Goal: Transaction & Acquisition: Purchase product/service

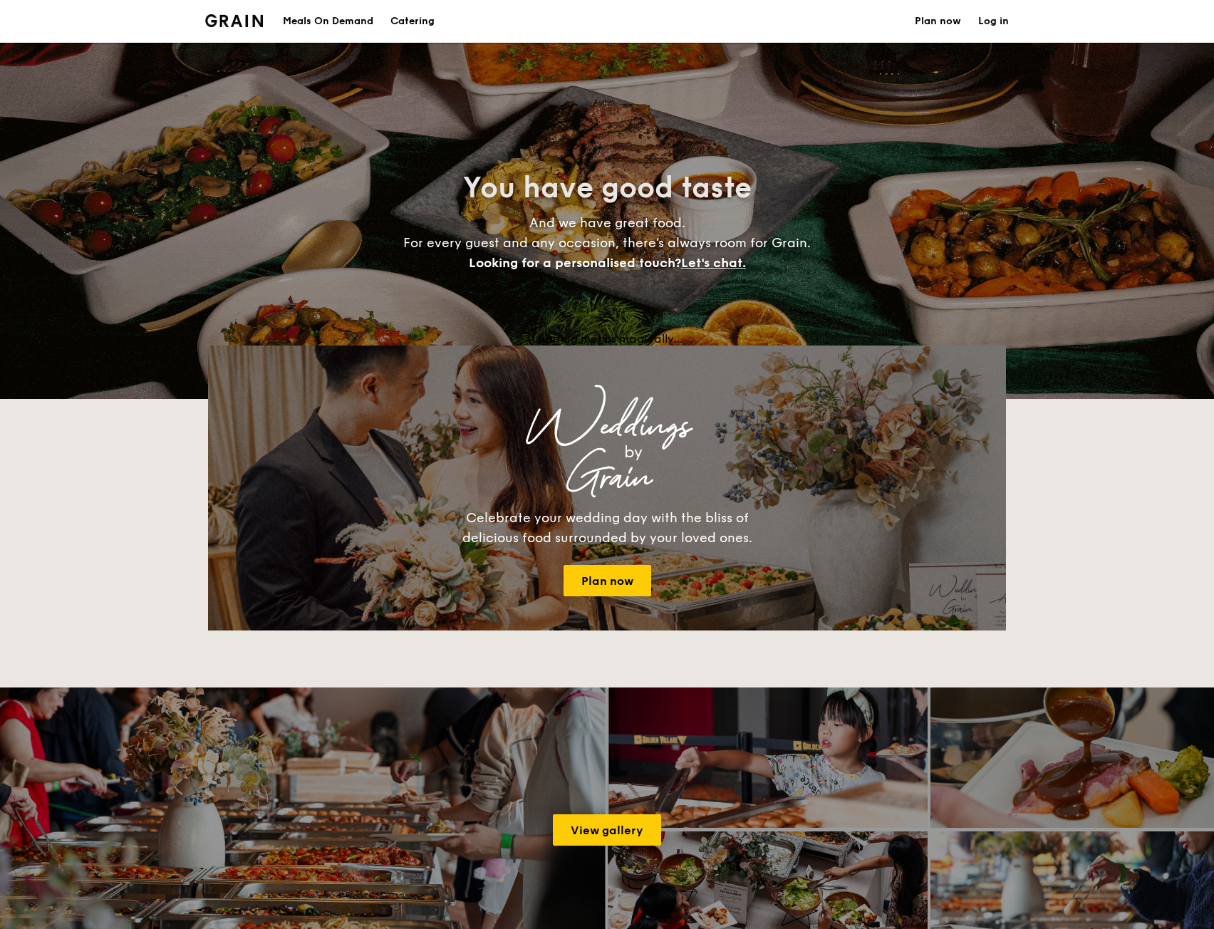
select select
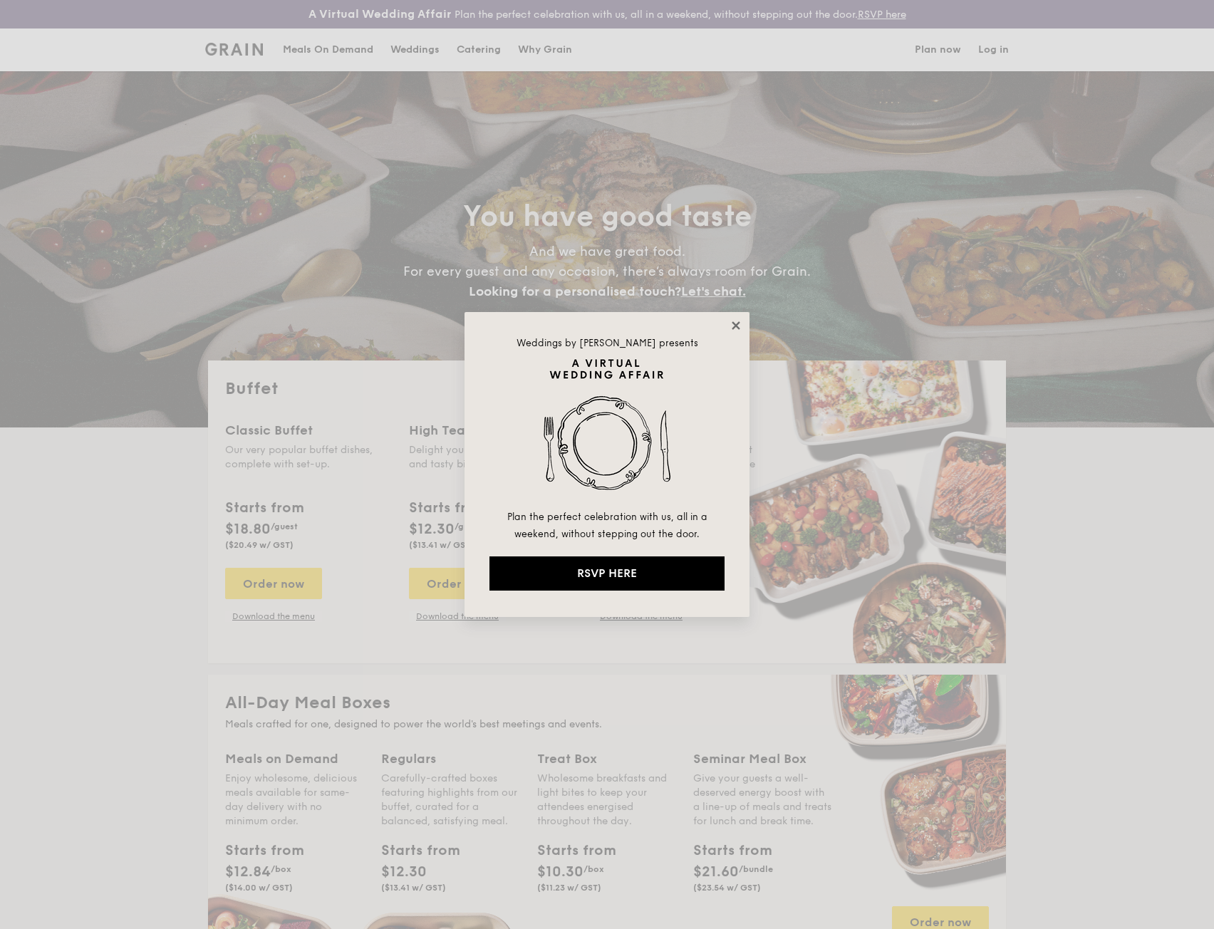
click at [736, 327] on icon at bounding box center [735, 325] width 13 height 13
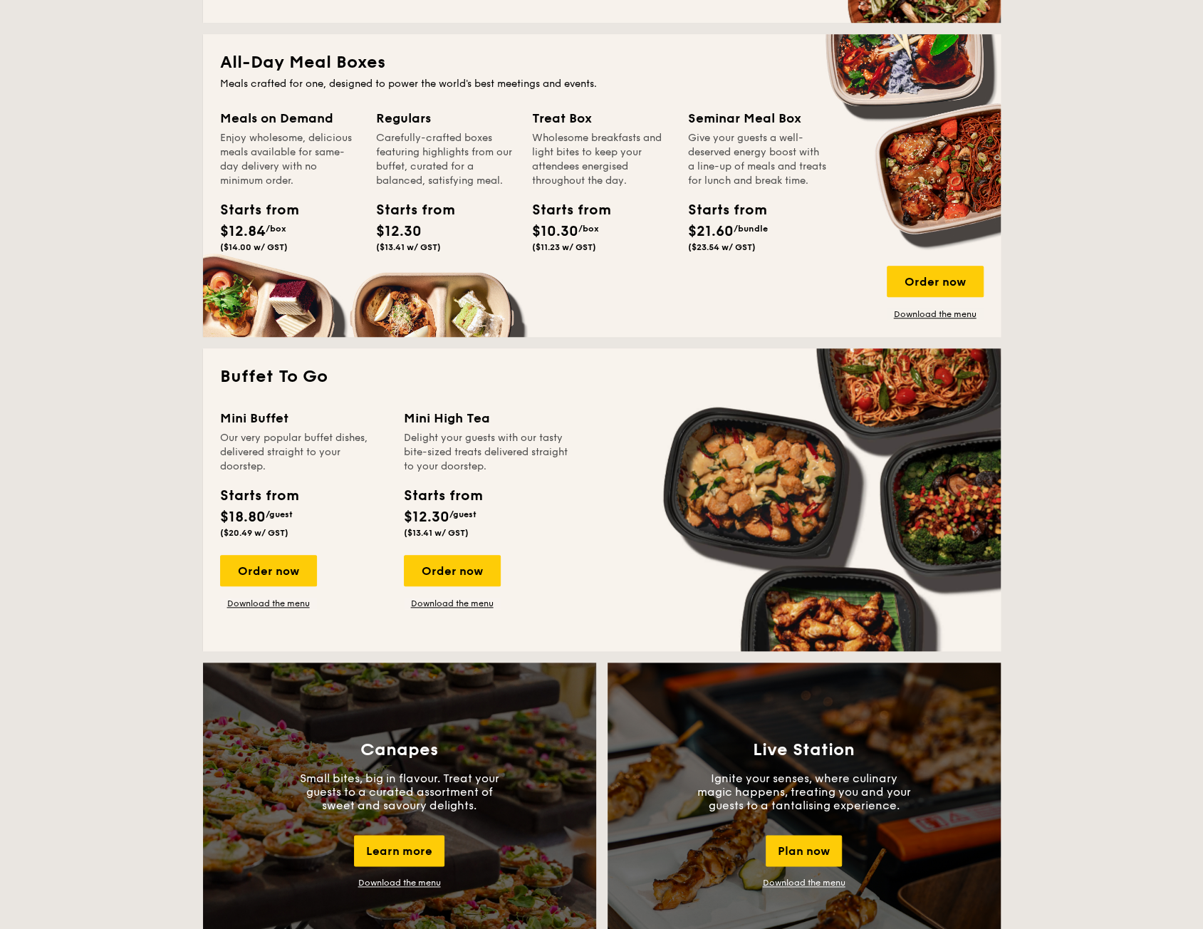
scroll to position [641, 0]
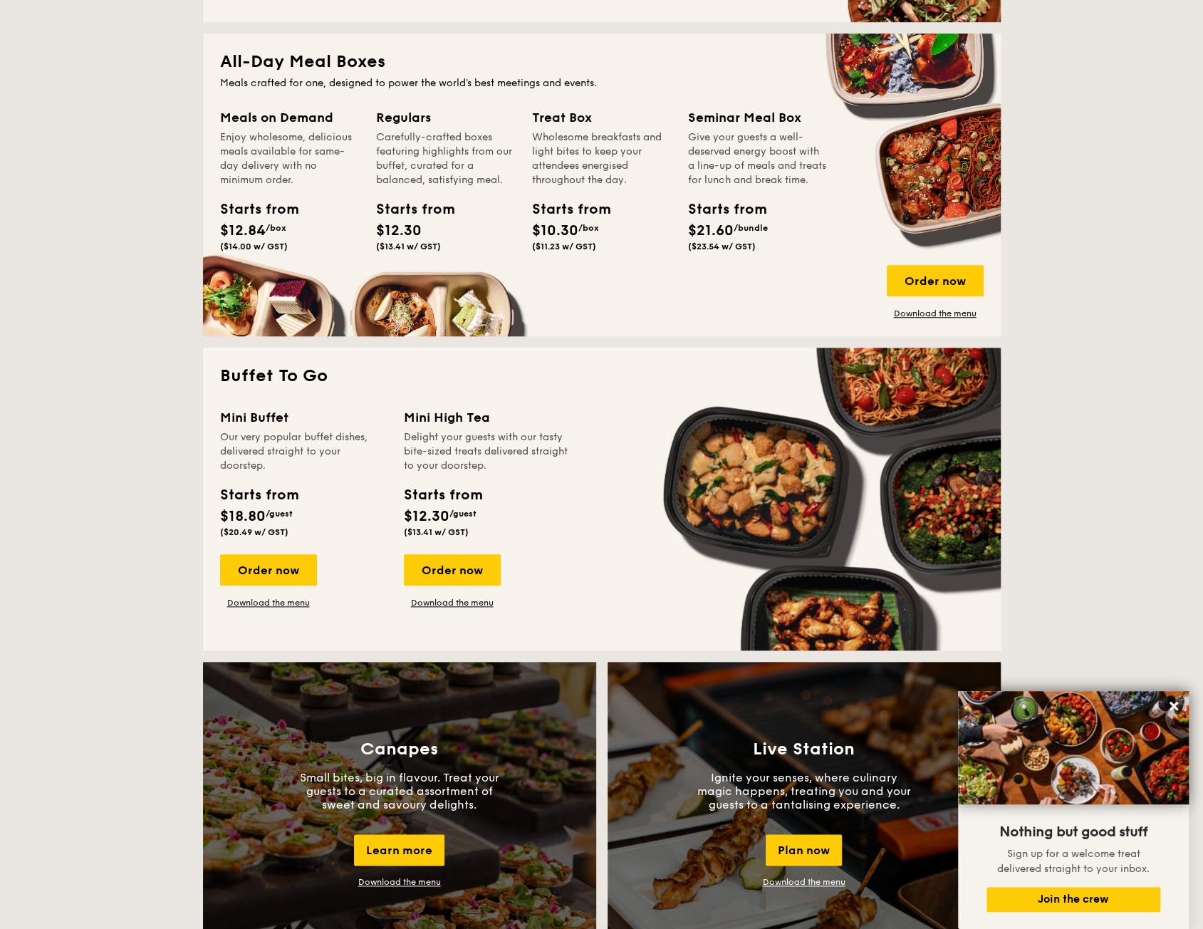
click at [256, 421] on div "Mini Buffet" at bounding box center [303, 417] width 167 height 20
drag, startPoint x: 254, startPoint y: 576, endPoint x: 366, endPoint y: 504, distance: 133.9
click at [366, 504] on div "Mini Buffet Our very popular buffet dishes, delivered straight to your doorstep…" at bounding box center [312, 507] width 184 height 201
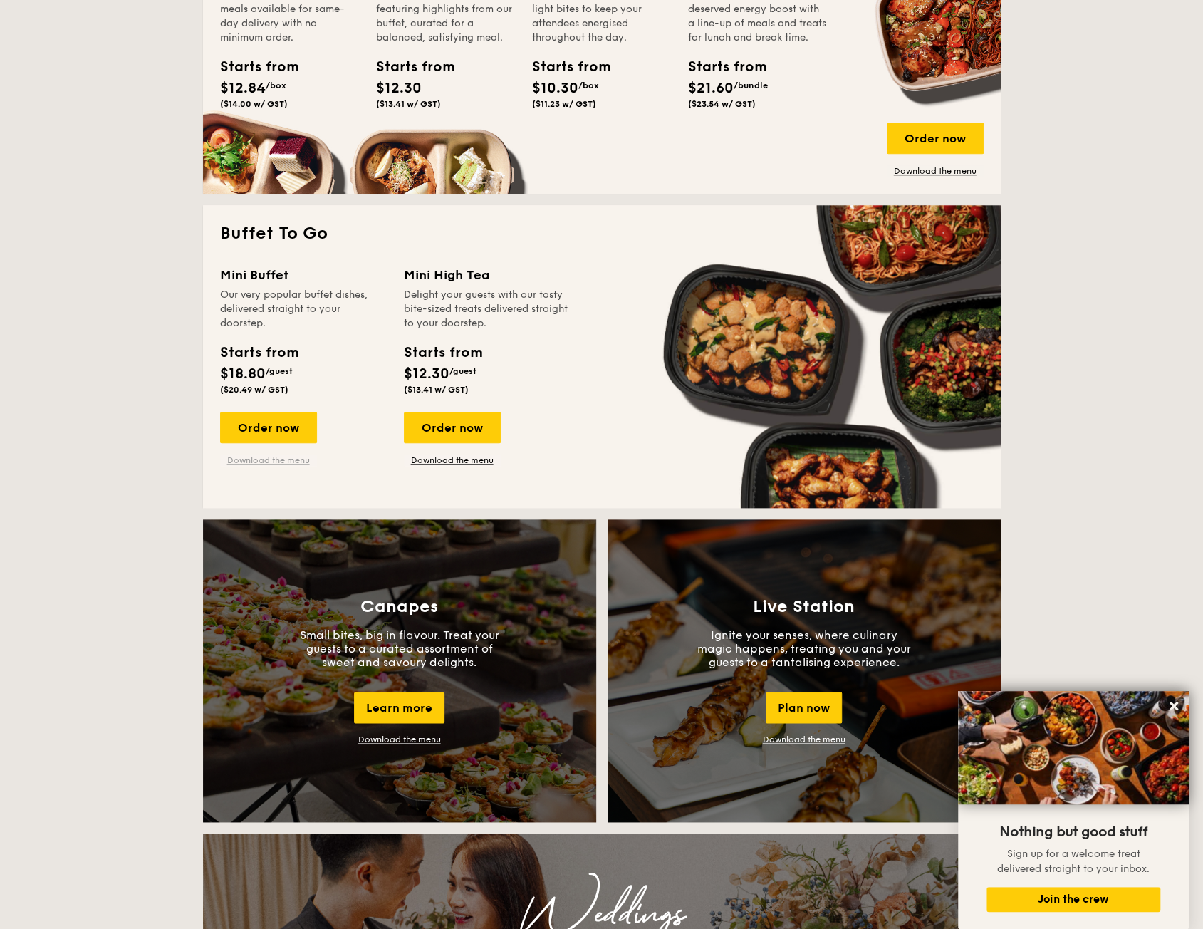
click at [272, 458] on link "Download the menu" at bounding box center [268, 459] width 97 height 11
click at [471, 457] on link "Download the menu" at bounding box center [452, 459] width 97 height 11
click at [433, 426] on div "Order now" at bounding box center [452, 427] width 97 height 31
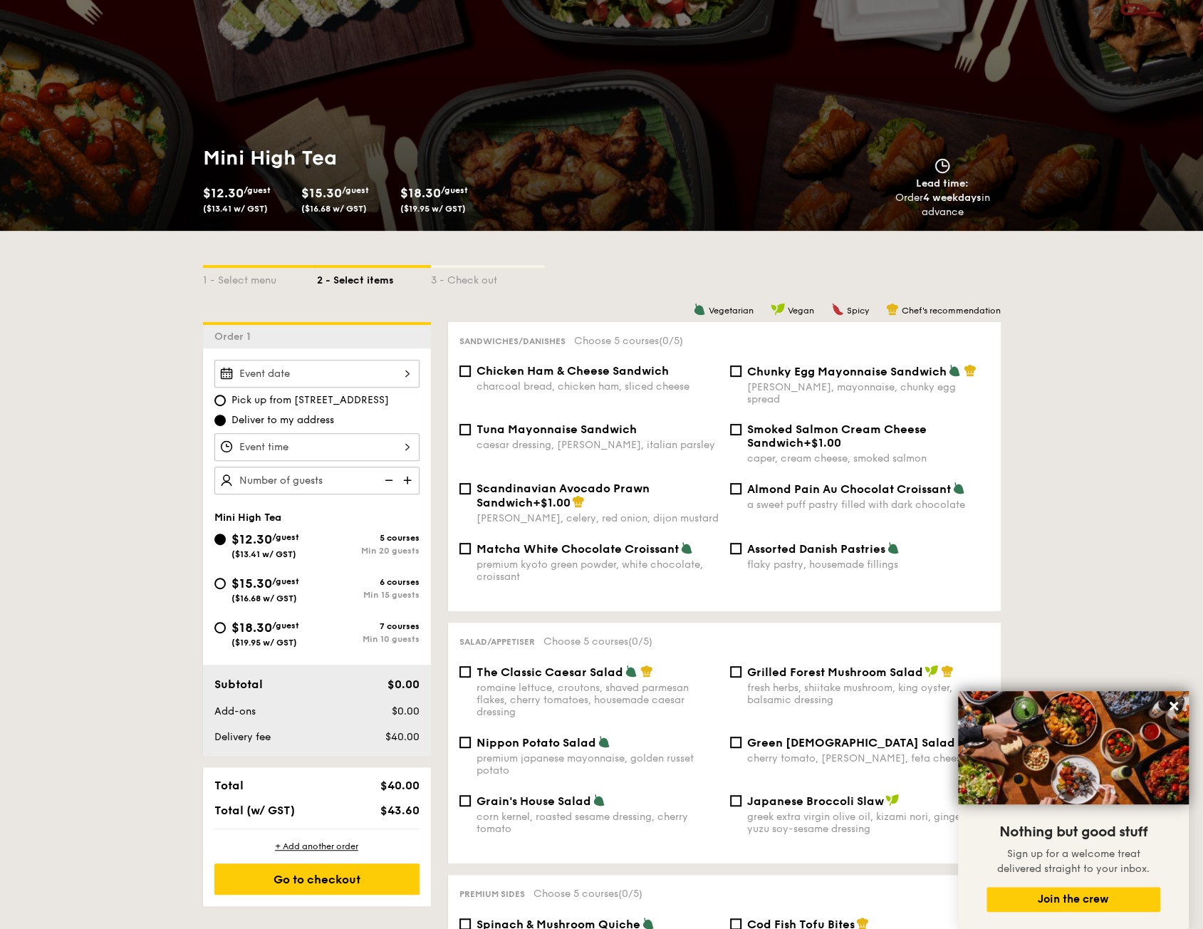
scroll to position [142, 0]
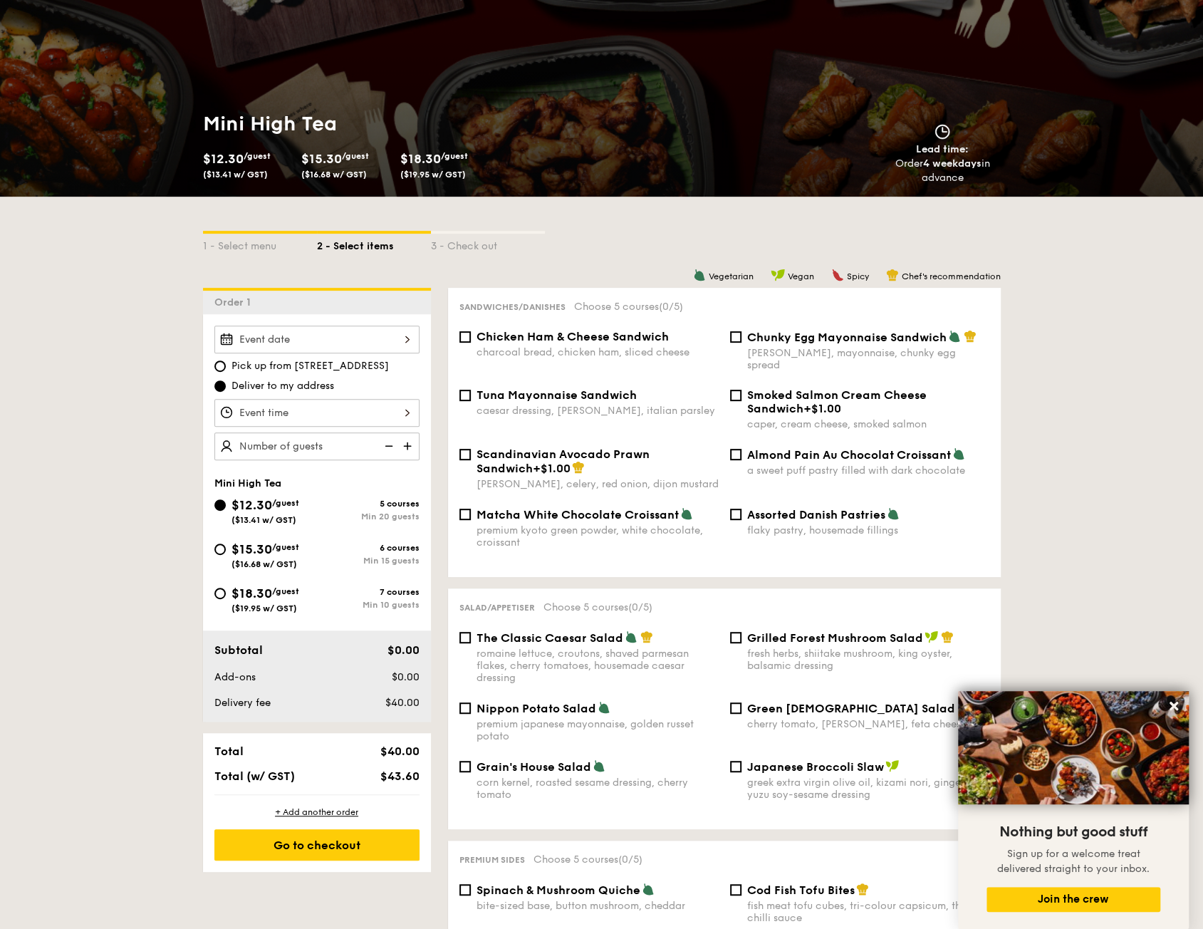
click at [476, 339] on span "Chicken Ham & Cheese Sandwich" at bounding box center [572, 337] width 192 height 14
click at [471, 339] on input "Chicken Ham & Cheese Sandwich charcoal bread, chicken ham, sliced cheese" at bounding box center [464, 336] width 11 height 11
click at [474, 341] on div "Chicken Ham & Cheese Sandwich charcoal bread, chicken ham, sliced cheese" at bounding box center [589, 344] width 271 height 28
click at [462, 334] on input "Chicken Ham & Cheese Sandwich charcoal bread, chicken ham, sliced cheese" at bounding box center [464, 336] width 11 height 11
checkbox input "false"
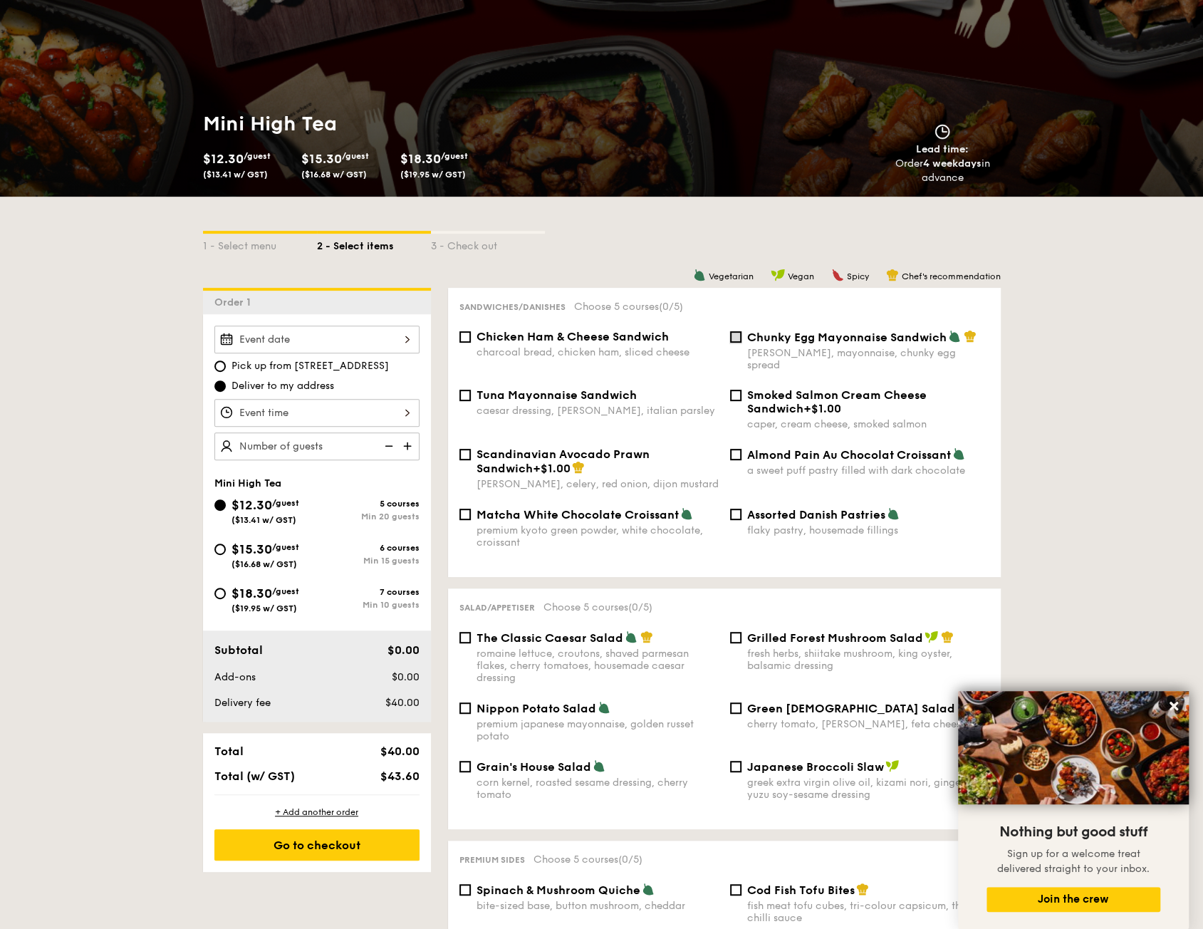
click at [740, 338] on input "Chunky Egg Mayonnaise Sandwich dijon mustard, mayonnaise, chunky egg spread" at bounding box center [735, 336] width 11 height 11
checkbox input "true"
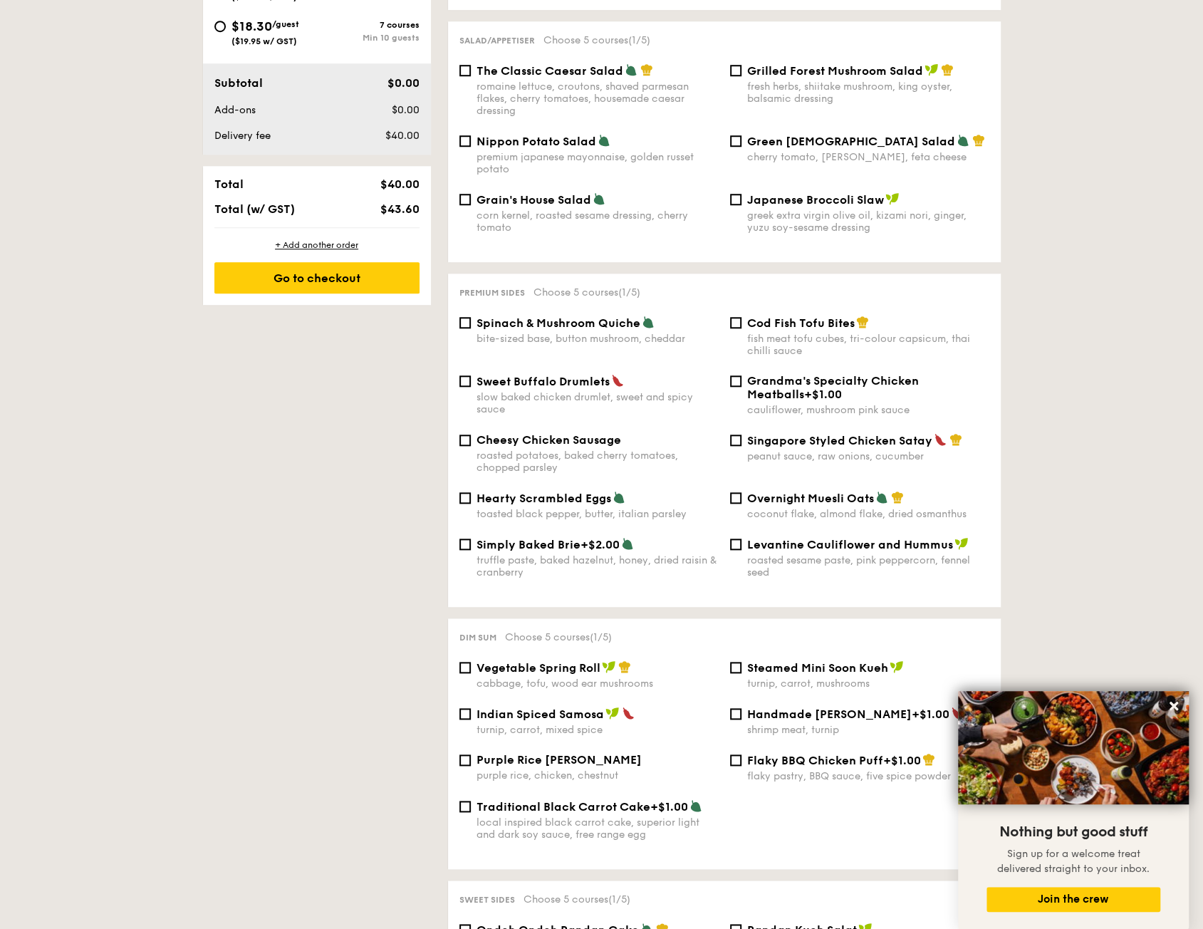
scroll to position [712, 0]
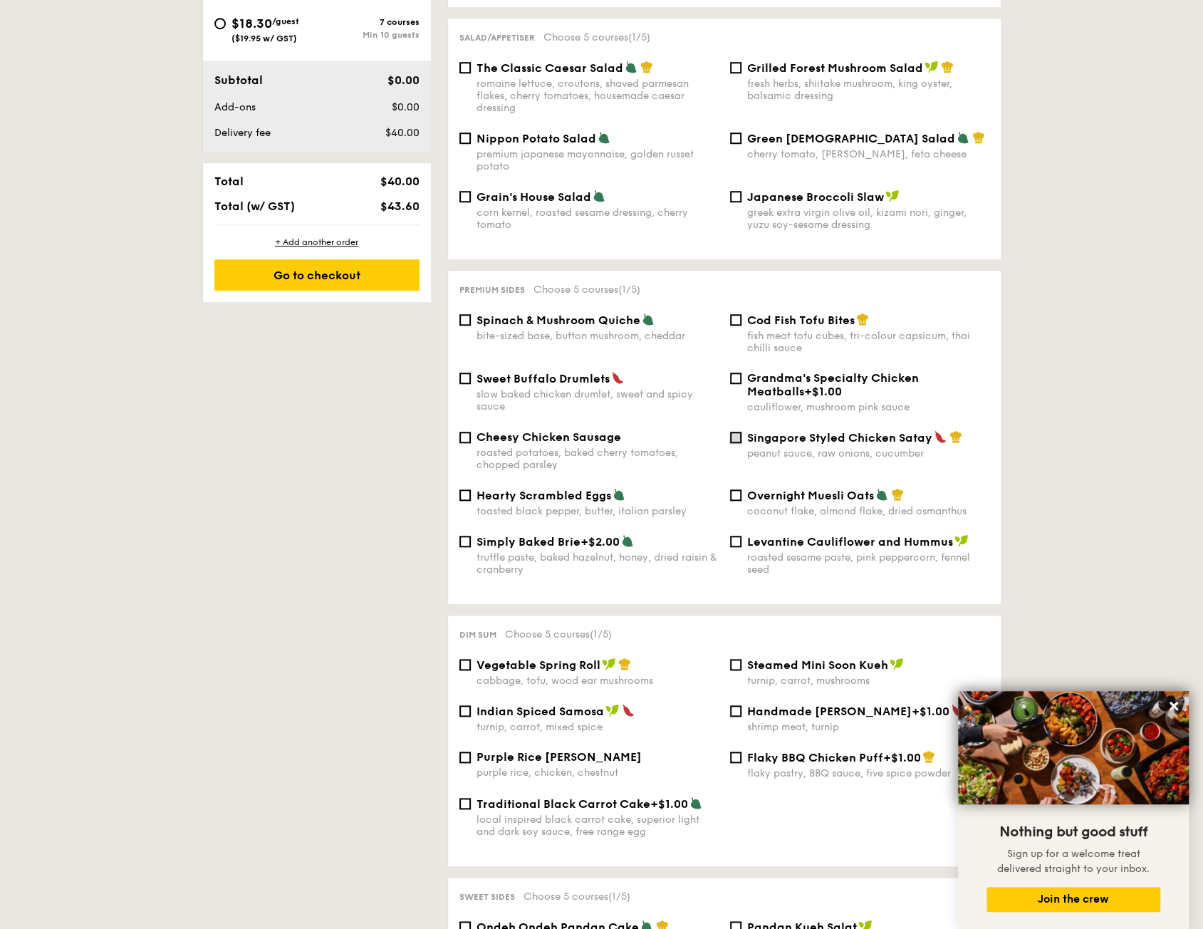
click at [734, 432] on input "Singapore Styled Chicken Satay peanut sauce, raw onions, cucumber" at bounding box center [735, 437] width 11 height 11
checkbox input "true"
click at [464, 372] on input "Sweet Buffalo Drumlets slow baked chicken drumlet, sweet and spicy sauce" at bounding box center [464, 377] width 11 height 11
checkbox input "true"
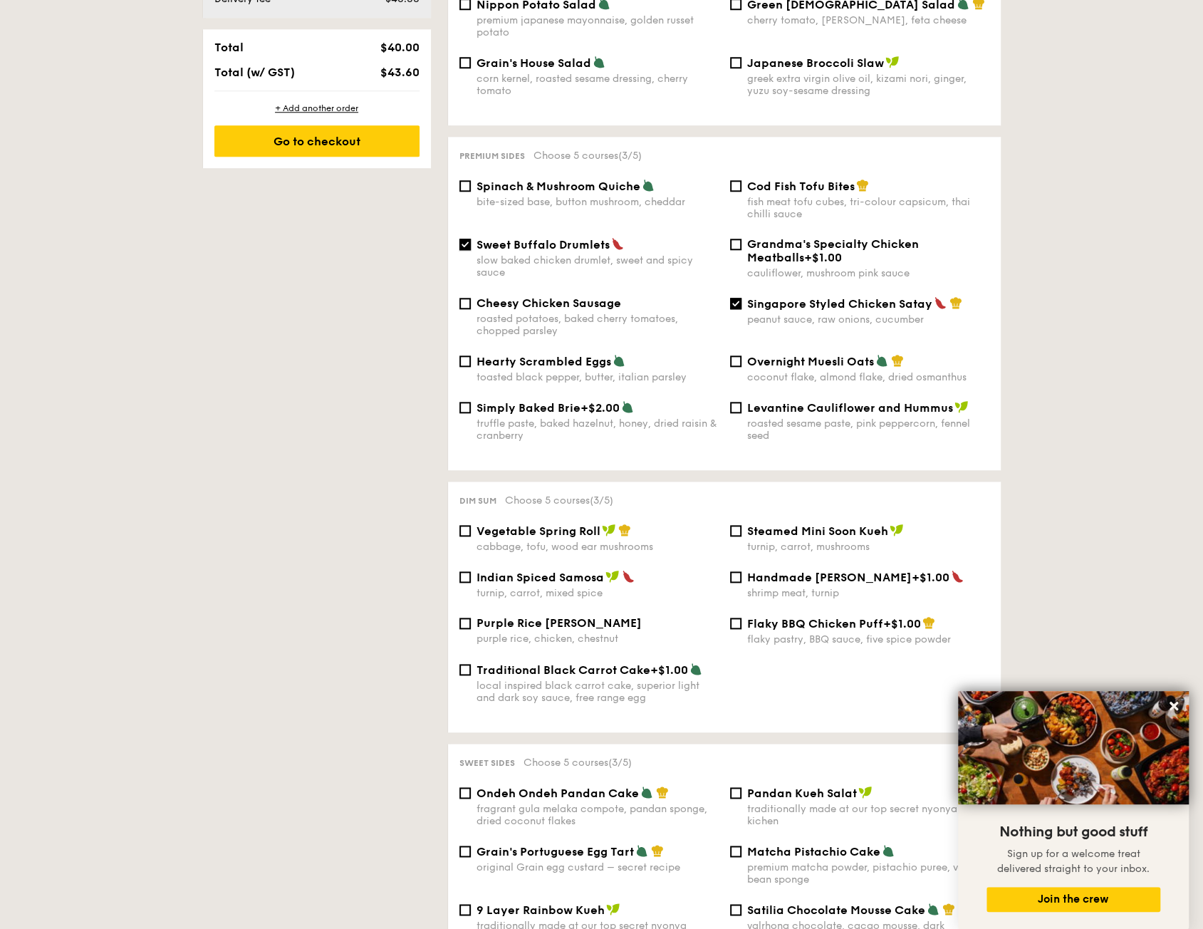
scroll to position [855, 0]
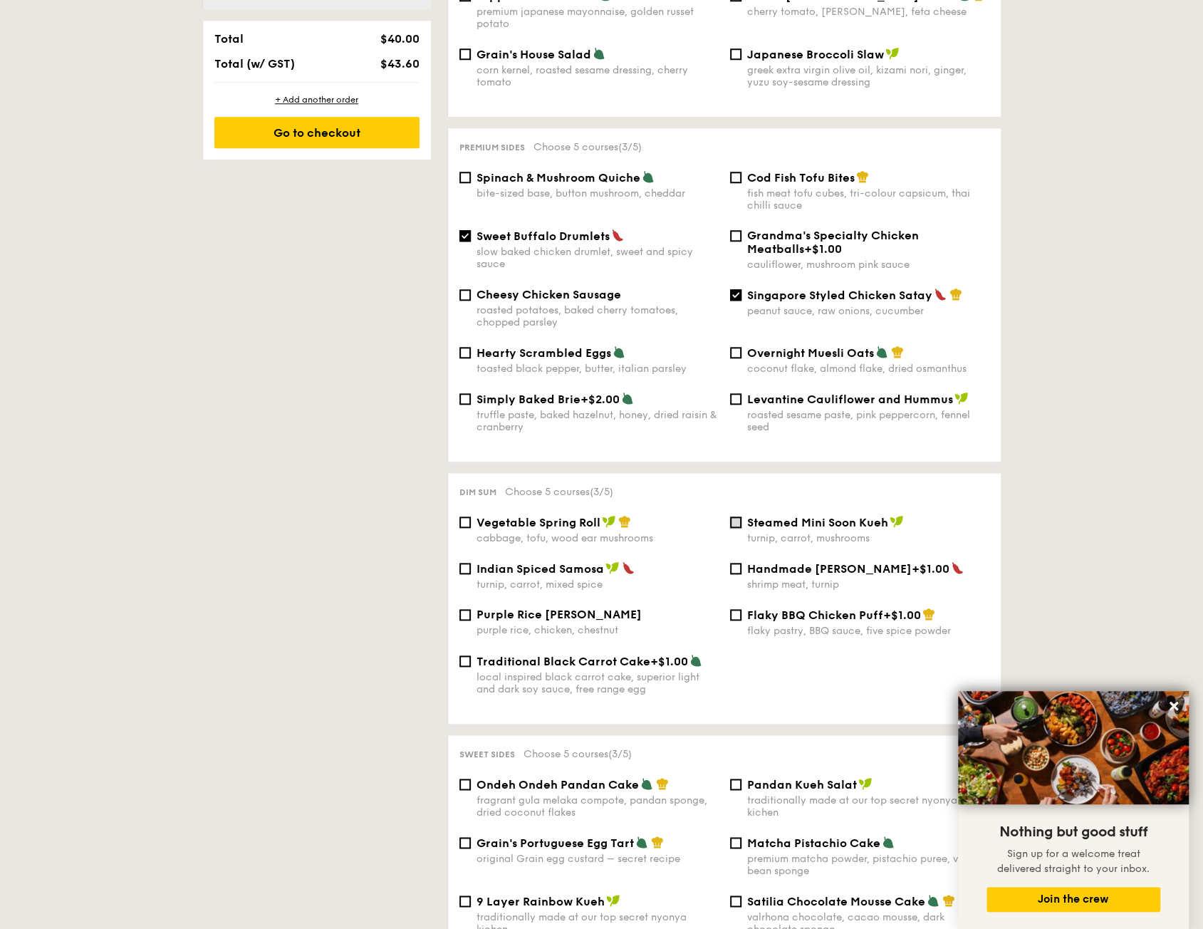
click at [738, 516] on input "Steamed Mini Soon Kueh turnip, carrot, mushrooms" at bounding box center [735, 521] width 11 height 11
checkbox input "true"
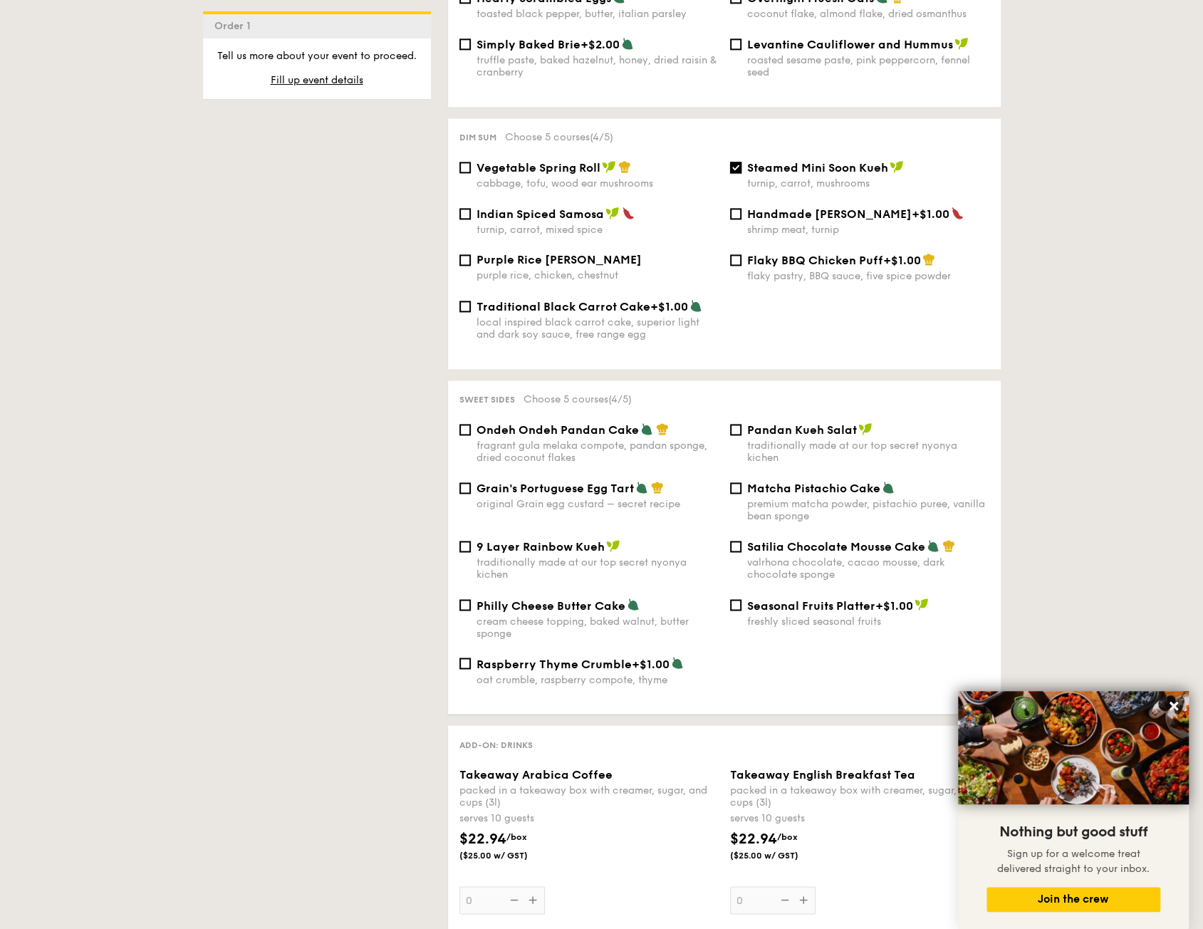
scroll to position [1211, 0]
click at [473, 432] on div "Ondeh Ondeh Pandan Cake fragrant [PERSON_NAME] melaka compote, pandan sponge, d…" at bounding box center [589, 441] width 271 height 41
click at [465, 486] on input "Grain's Portuguese Egg Tart original Grain egg custard – secret recipe" at bounding box center [464, 486] width 11 height 11
checkbox input "true"
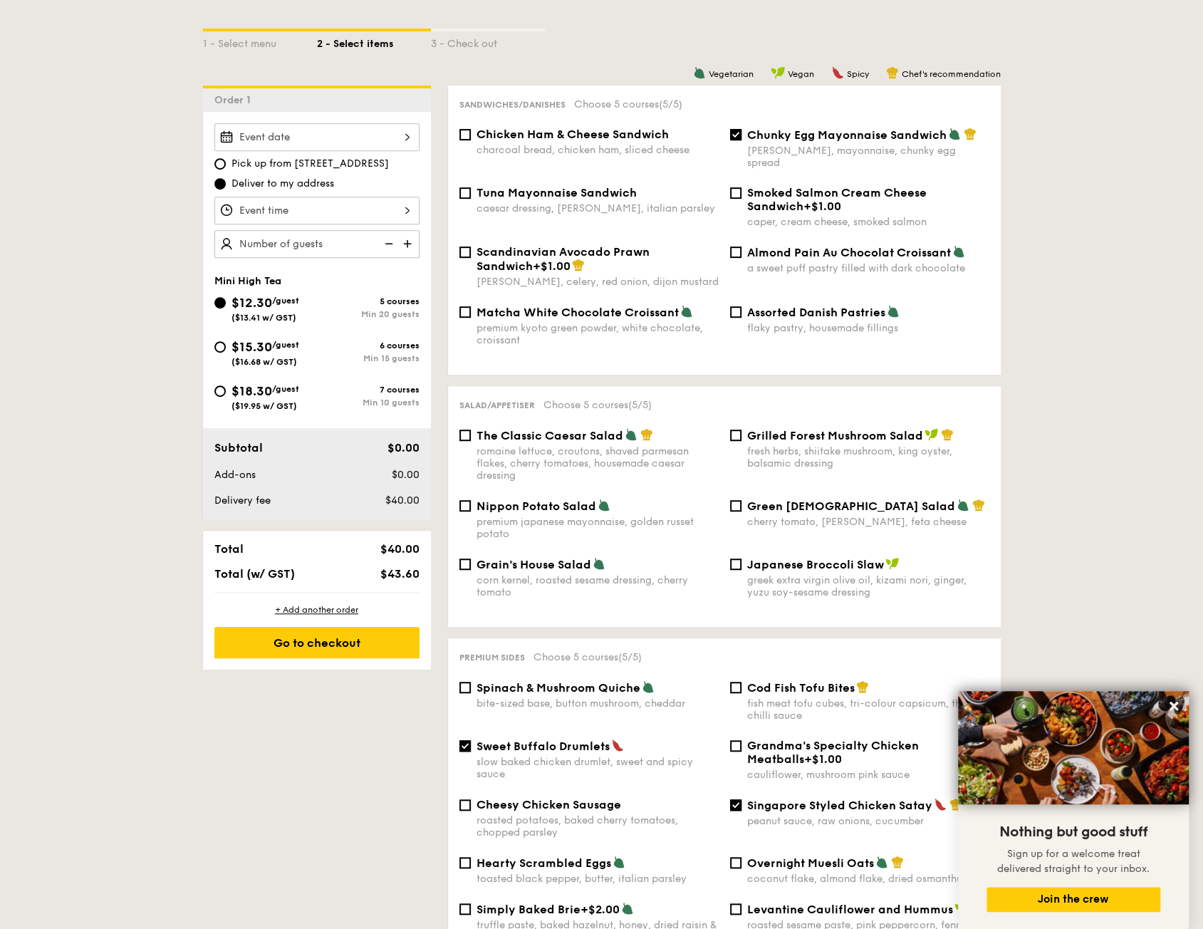
scroll to position [285, 0]
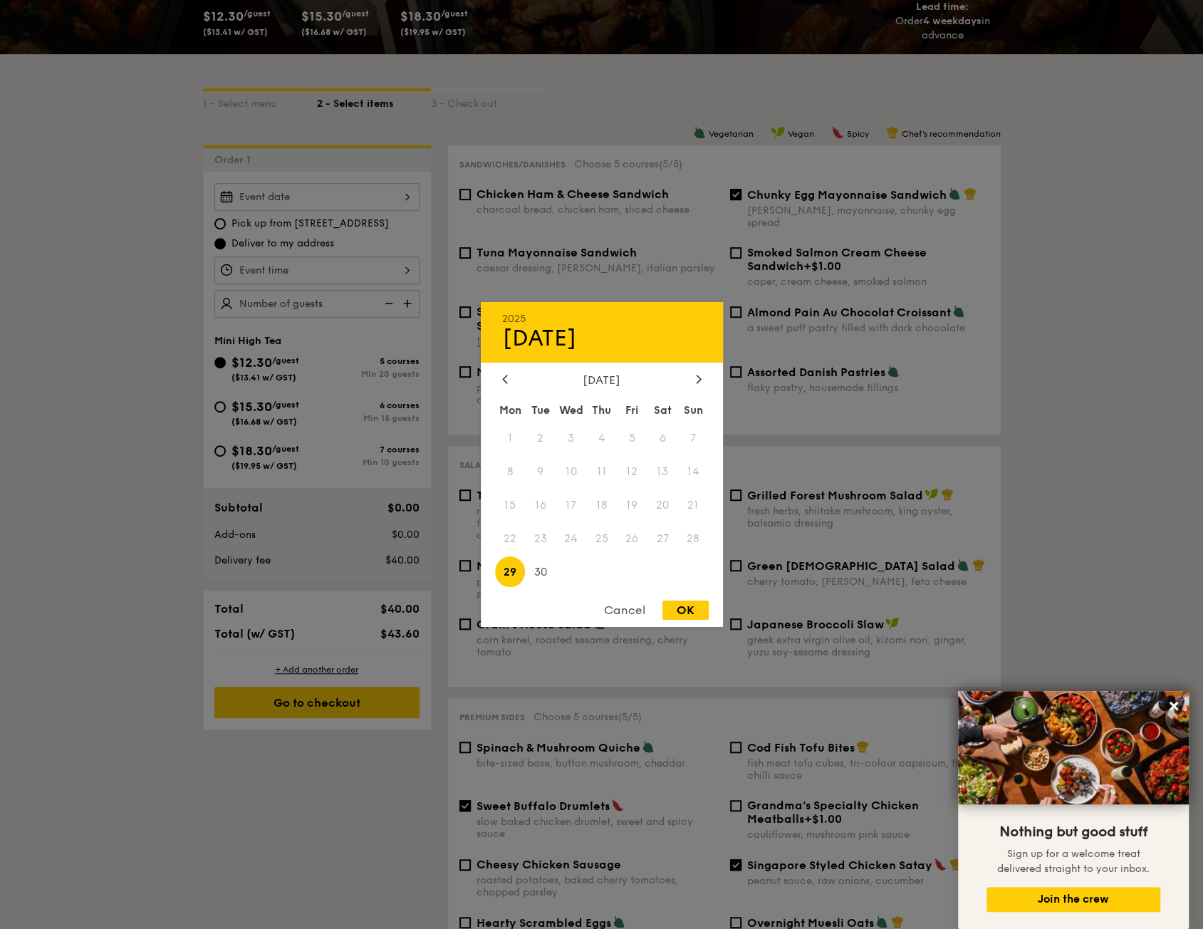
click at [395, 195] on div "2025 Sep [DATE] Tue Wed Thu Fri Sat Sun 1 2 3 4 5 6 7 8 9 10 11 12 13 14 15 16 …" at bounding box center [316, 197] width 205 height 28
click at [702, 373] on div at bounding box center [698, 380] width 13 height 14
click at [608, 543] on span "23" at bounding box center [601, 538] width 31 height 31
drag, startPoint x: 674, startPoint y: 608, endPoint x: 503, endPoint y: 408, distance: 263.2
click at [674, 608] on div "OK" at bounding box center [685, 609] width 46 height 19
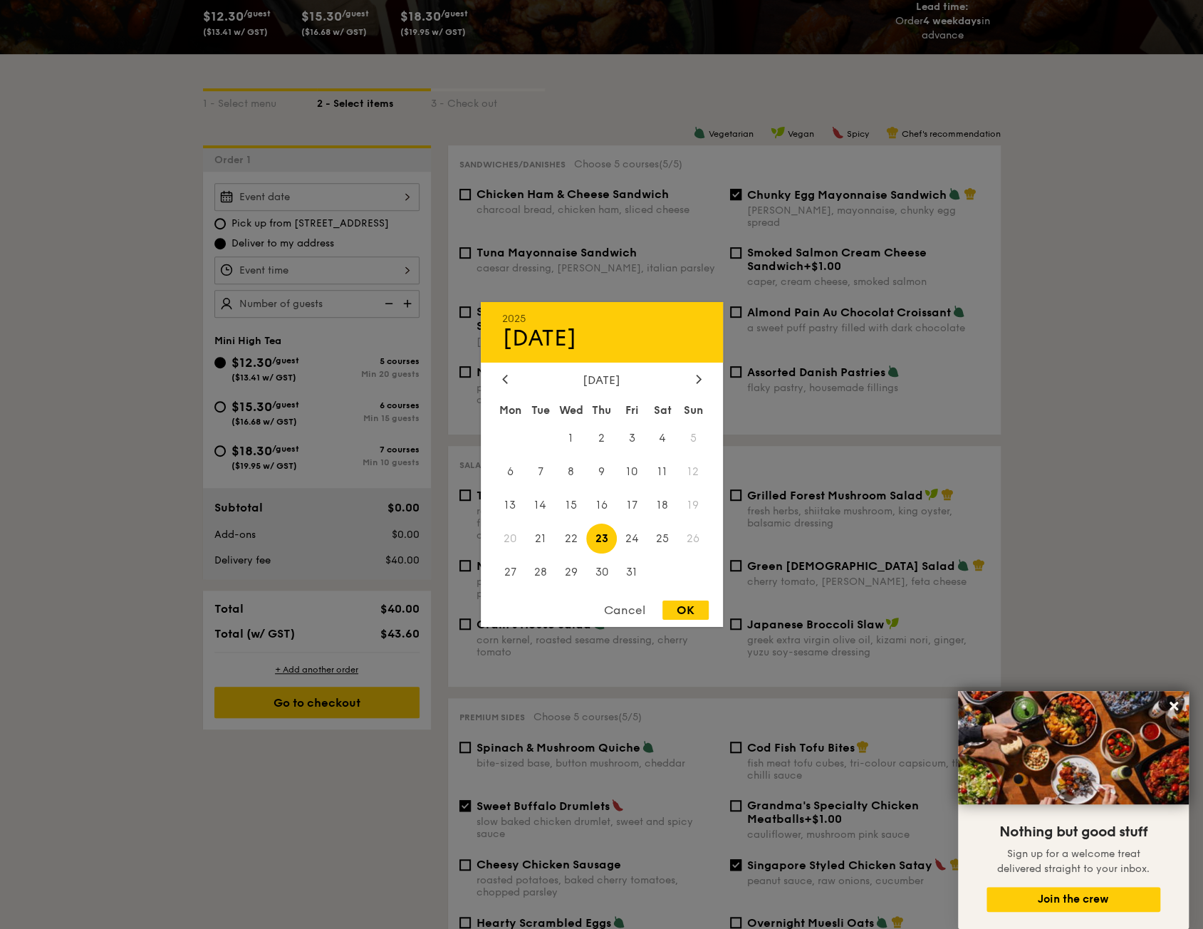
type input "[DATE]"
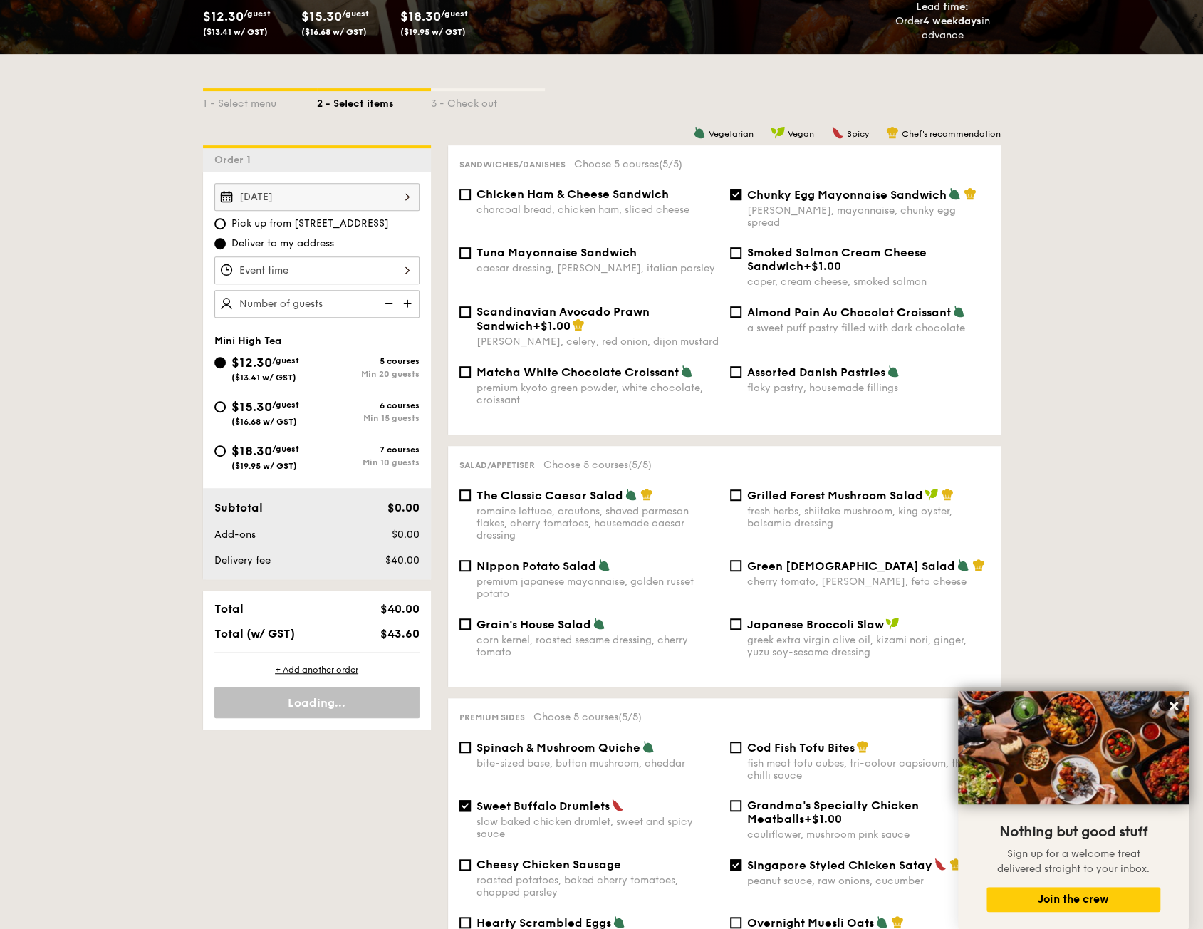
click at [399, 271] on div at bounding box center [316, 270] width 205 height 28
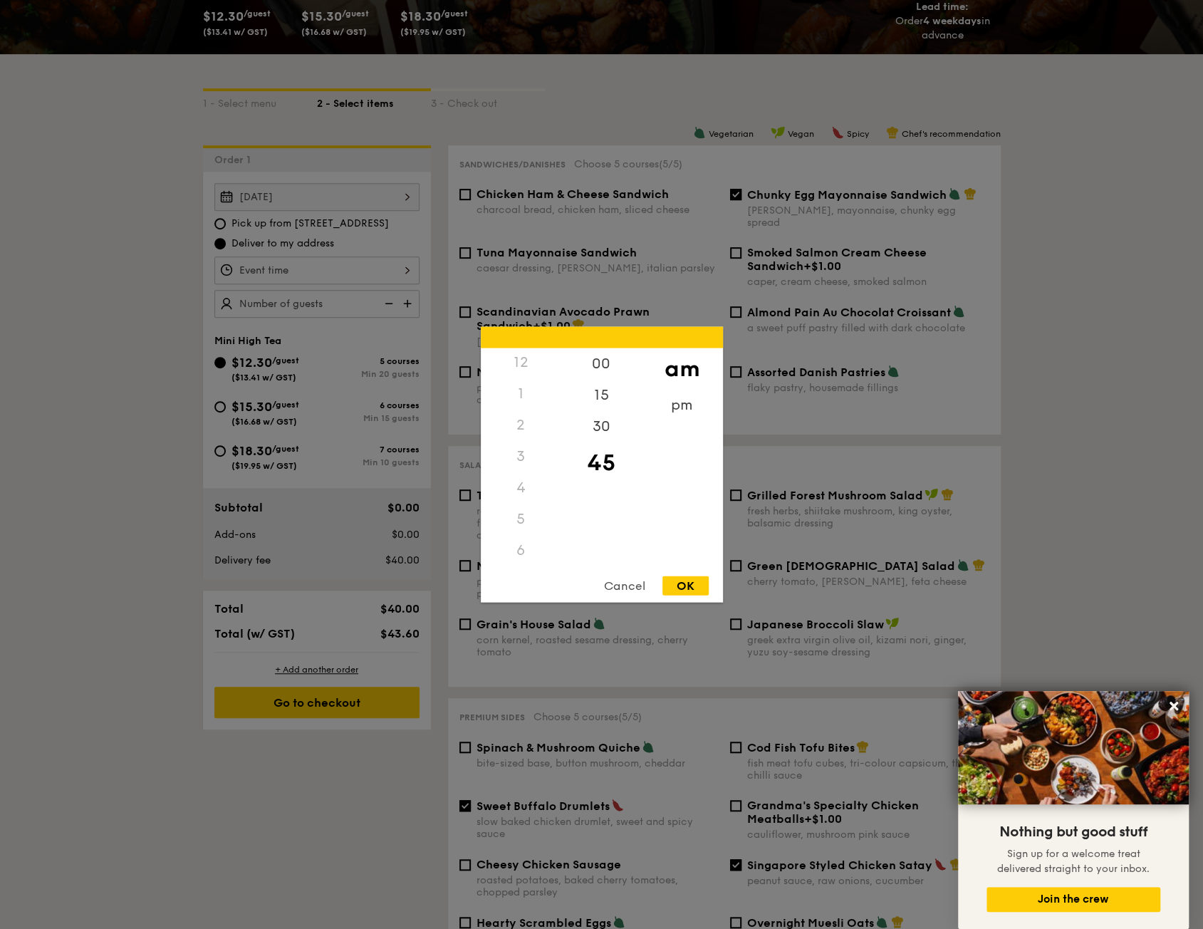
scroll to position [0, 0]
click at [523, 462] on div "3" at bounding box center [521, 457] width 80 height 31
click at [519, 462] on div "3" at bounding box center [521, 457] width 80 height 31
click at [690, 411] on div "pm" at bounding box center [682, 410] width 80 height 41
click at [520, 459] on div "3" at bounding box center [521, 462] width 80 height 41
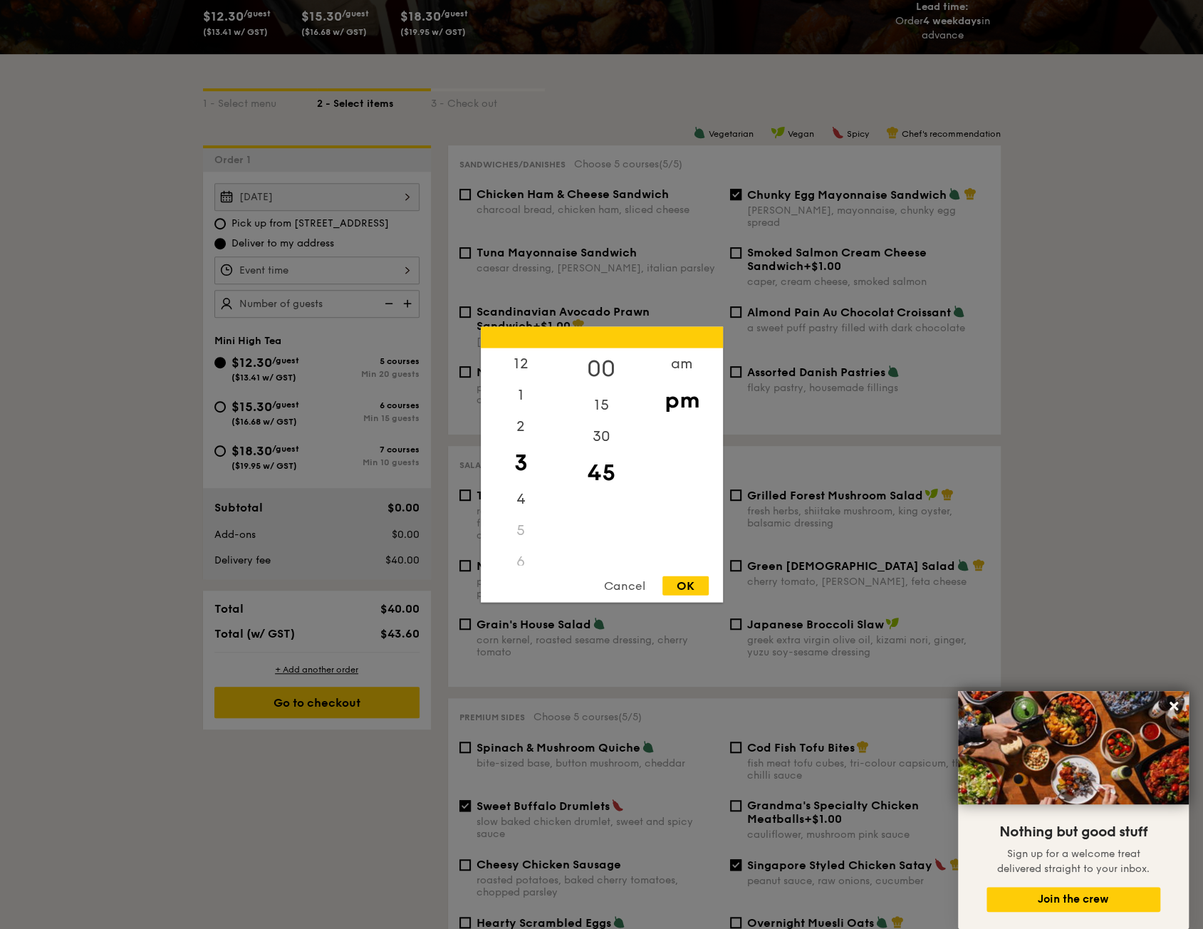
click at [601, 360] on div "00" at bounding box center [601, 368] width 80 height 41
click at [600, 444] on div "30" at bounding box center [601, 441] width 80 height 41
click at [689, 586] on div "OK" at bounding box center [685, 585] width 46 height 19
type input "3:30PM"
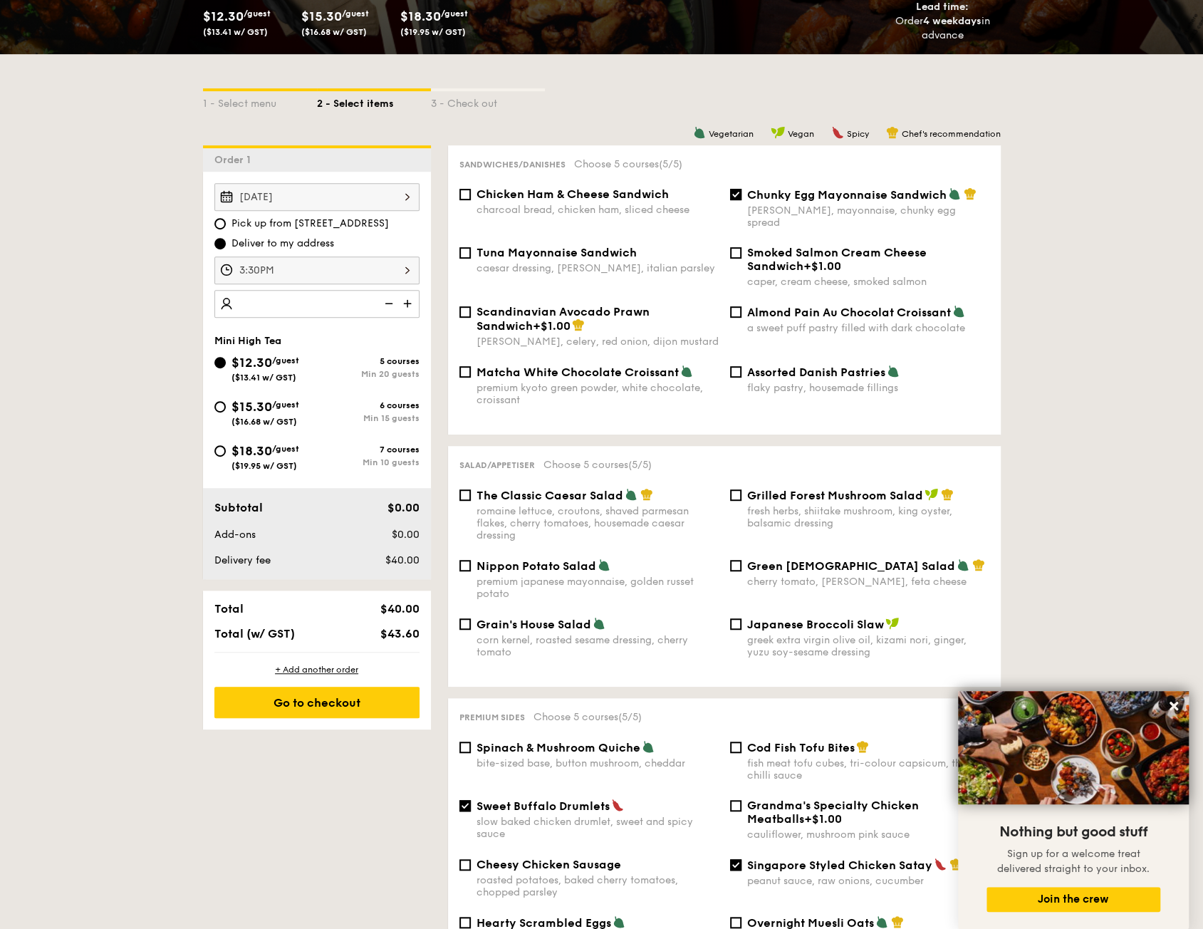
click at [415, 300] on img at bounding box center [408, 303] width 21 height 27
click at [412, 301] on img at bounding box center [408, 303] width 21 height 27
type input "35 guests"
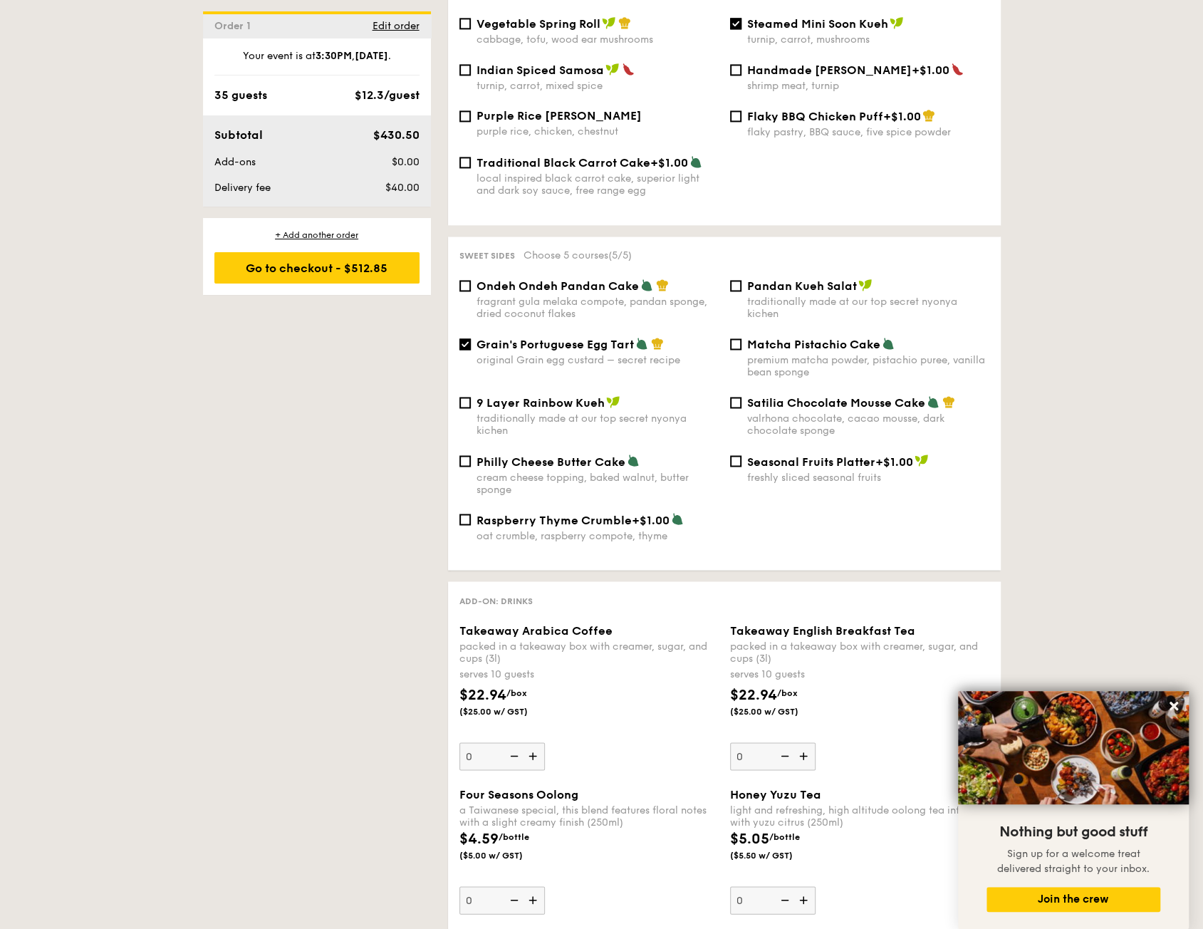
scroll to position [1496, 0]
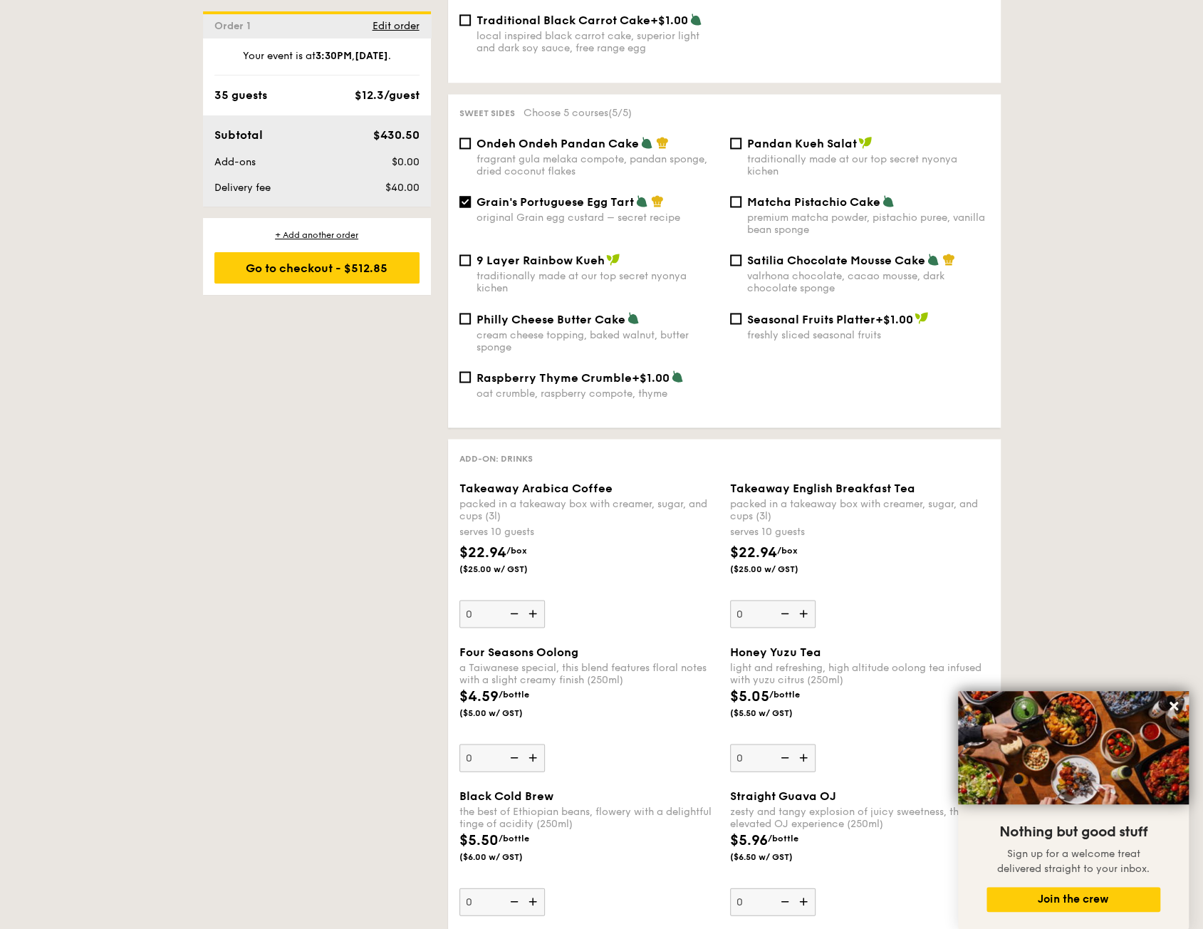
click at [536, 618] on img at bounding box center [533, 613] width 21 height 27
click at [536, 618] on input "0" at bounding box center [501, 614] width 85 height 28
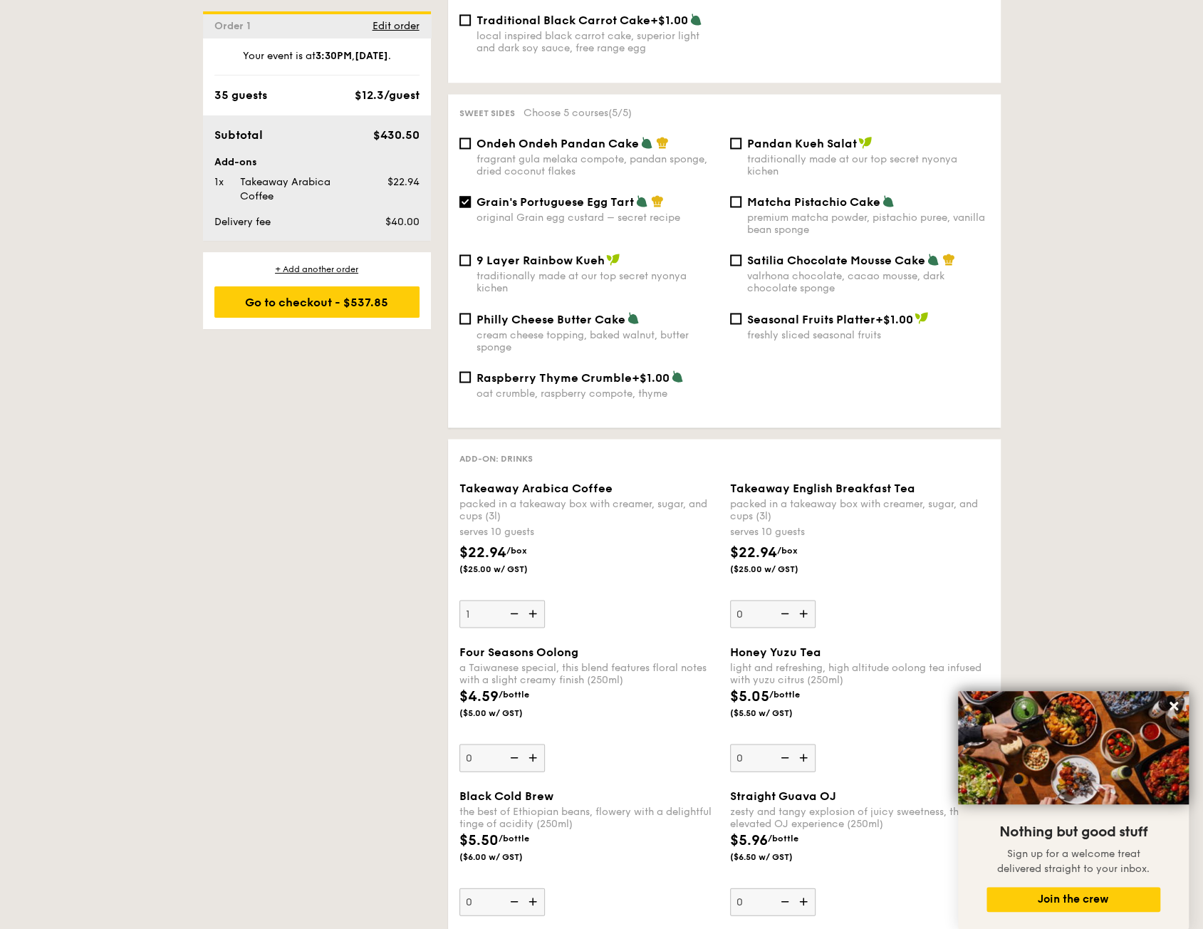
click at [536, 618] on img at bounding box center [533, 613] width 21 height 27
click at [536, 618] on input "1" at bounding box center [501, 614] width 85 height 28
type input "2"
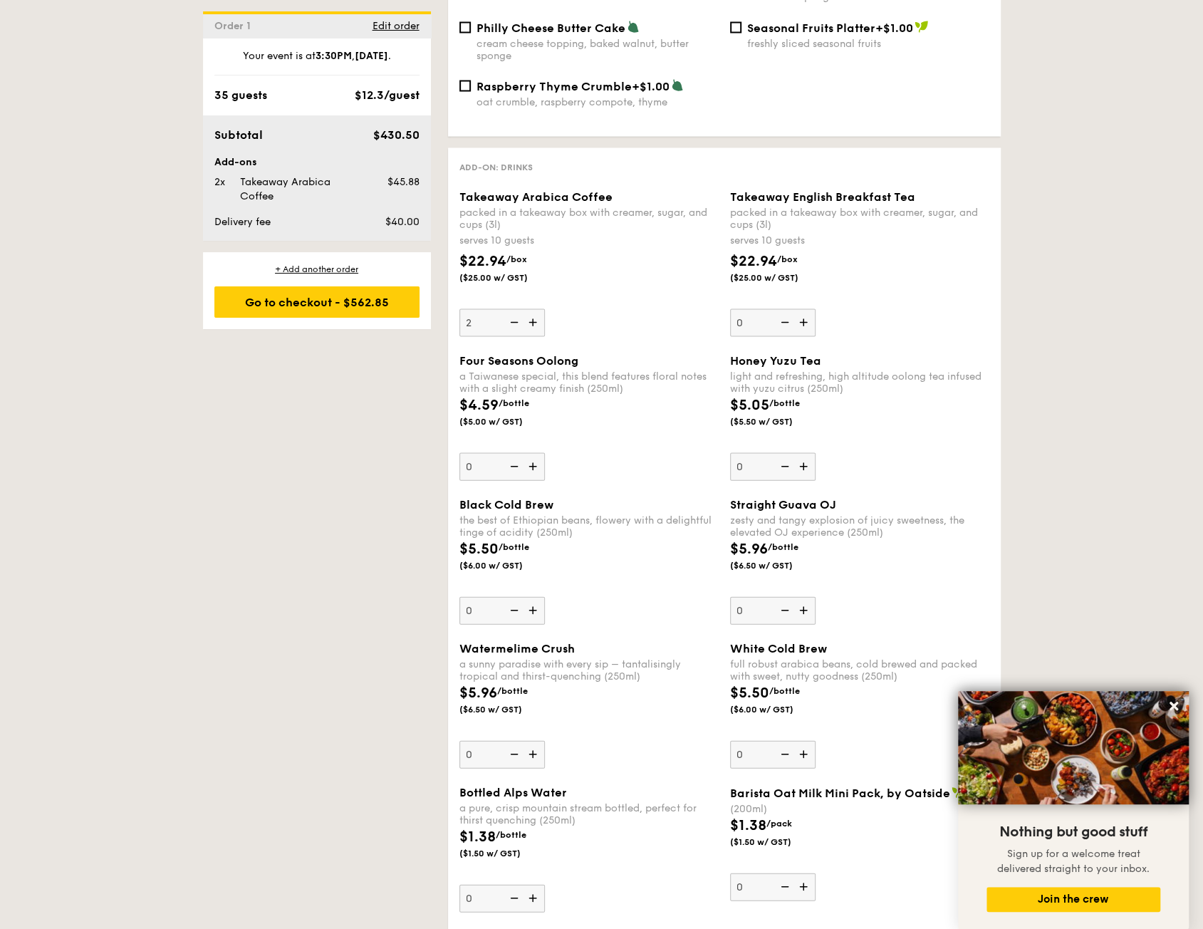
scroll to position [1709, 0]
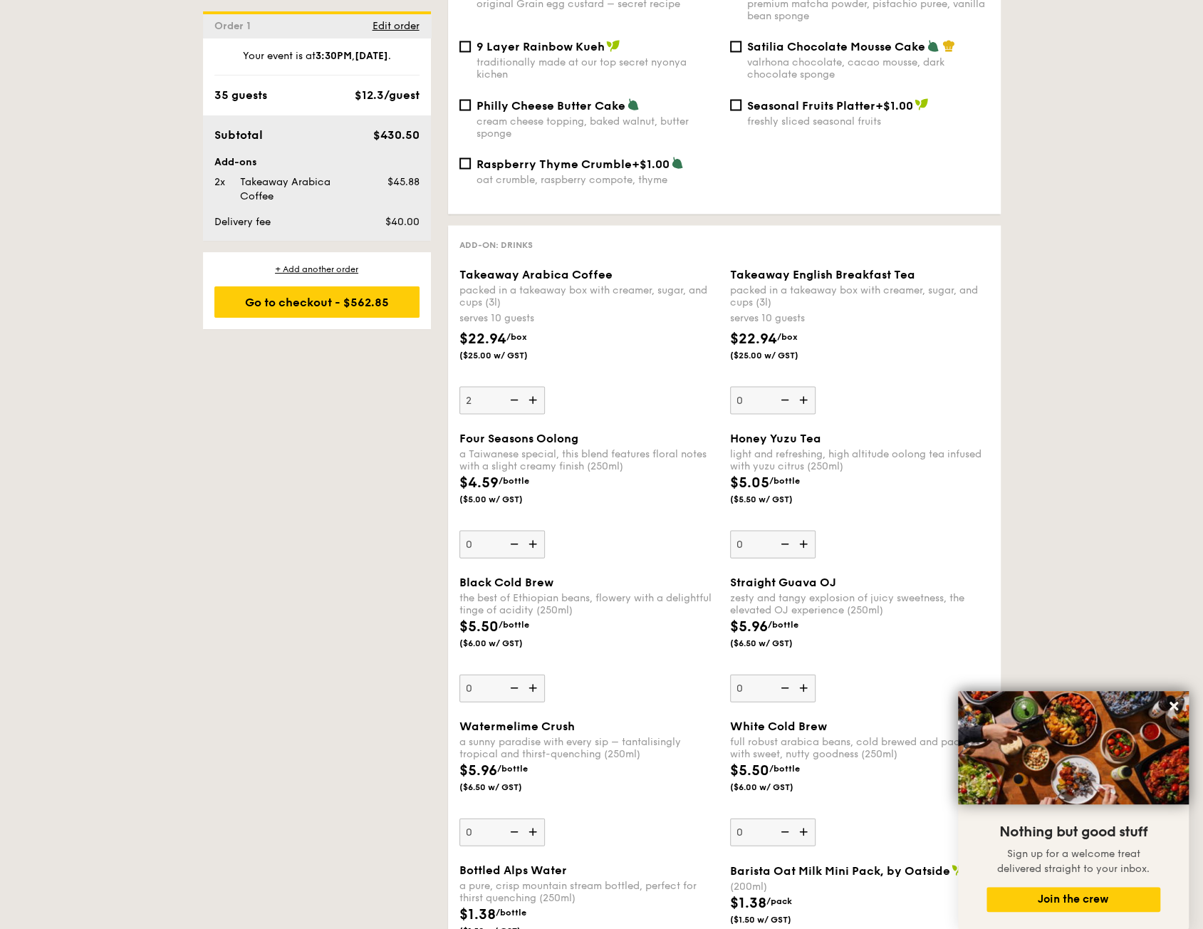
click at [801, 402] on img at bounding box center [804, 399] width 21 height 27
click at [801, 402] on input "0" at bounding box center [772, 400] width 85 height 28
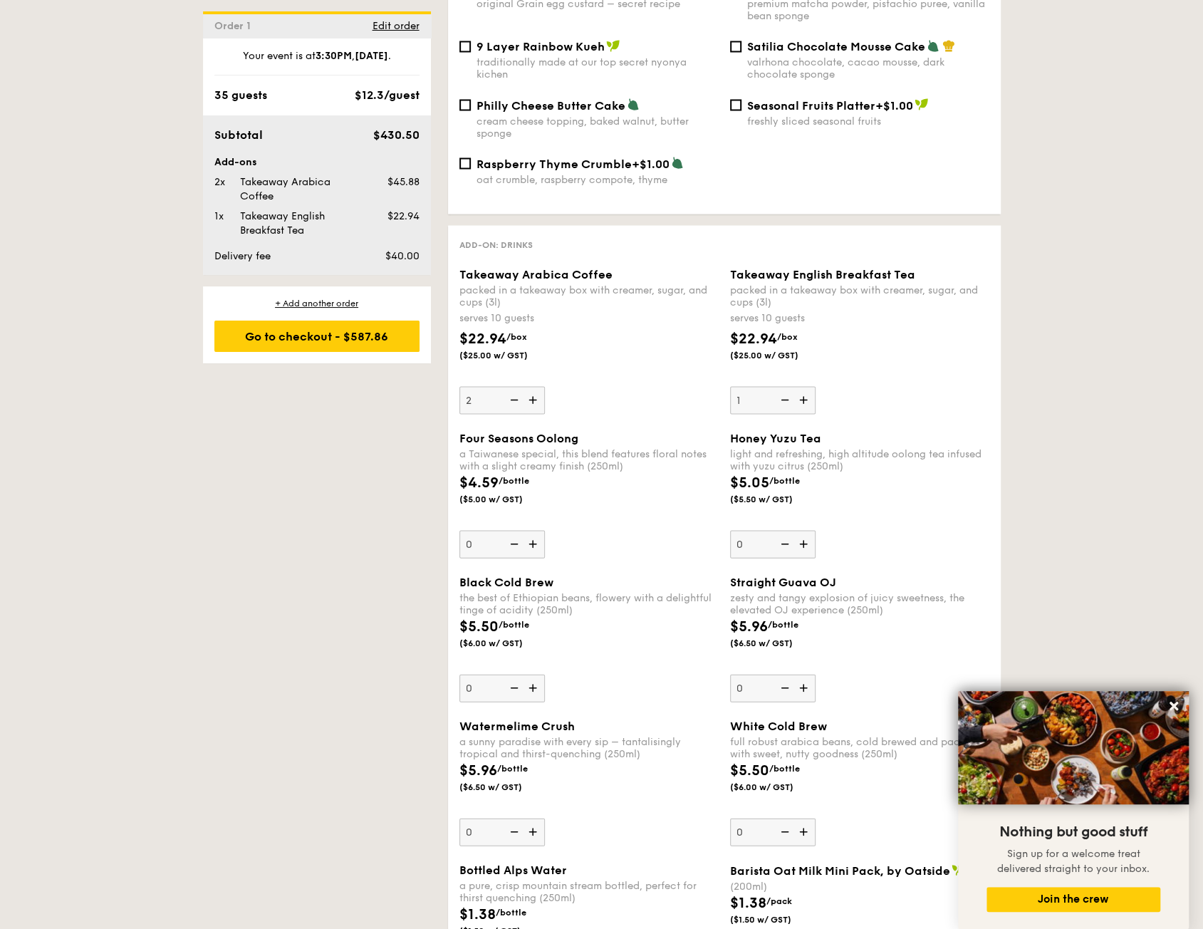
click at [801, 402] on img at bounding box center [804, 399] width 21 height 27
click at [801, 402] on input "1" at bounding box center [772, 400] width 85 height 28
type input "2"
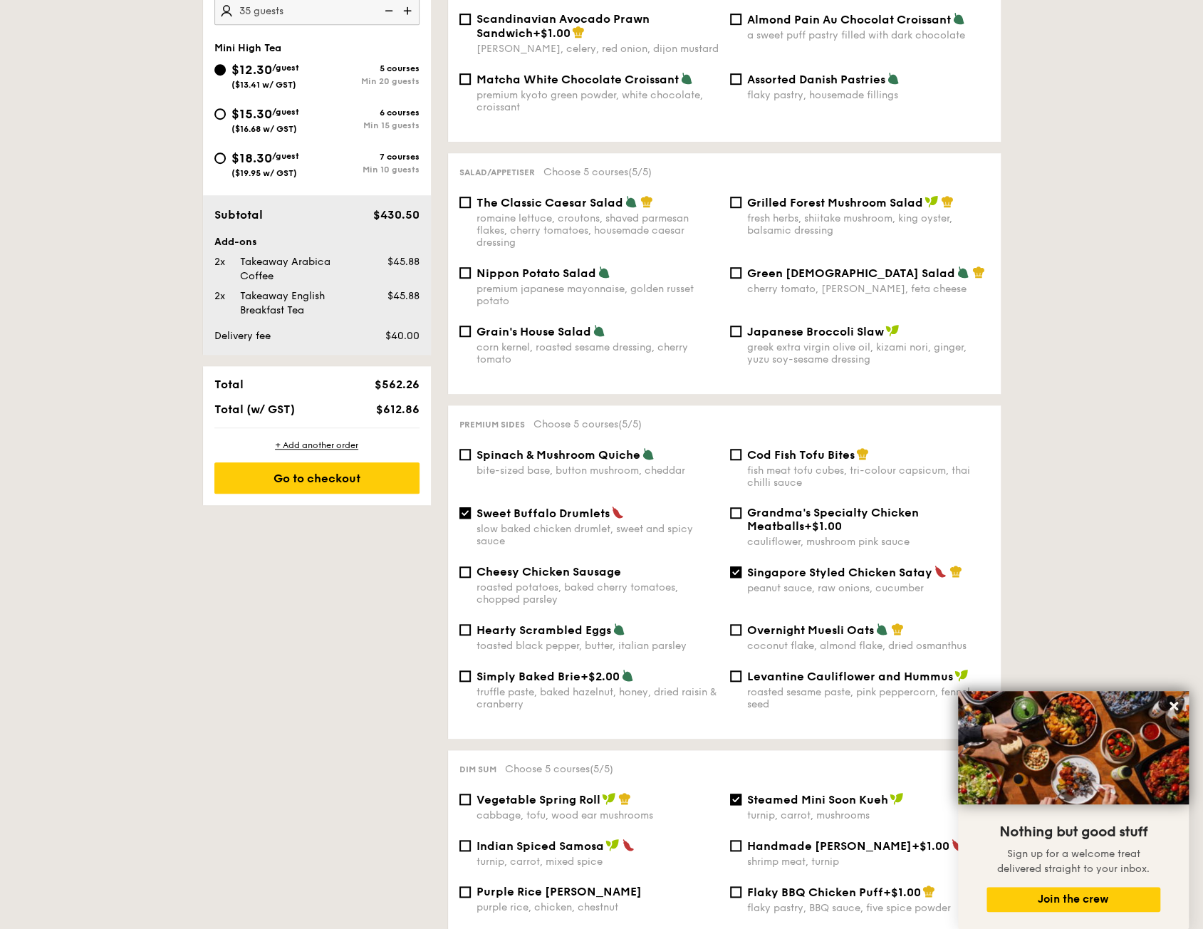
scroll to position [364, 0]
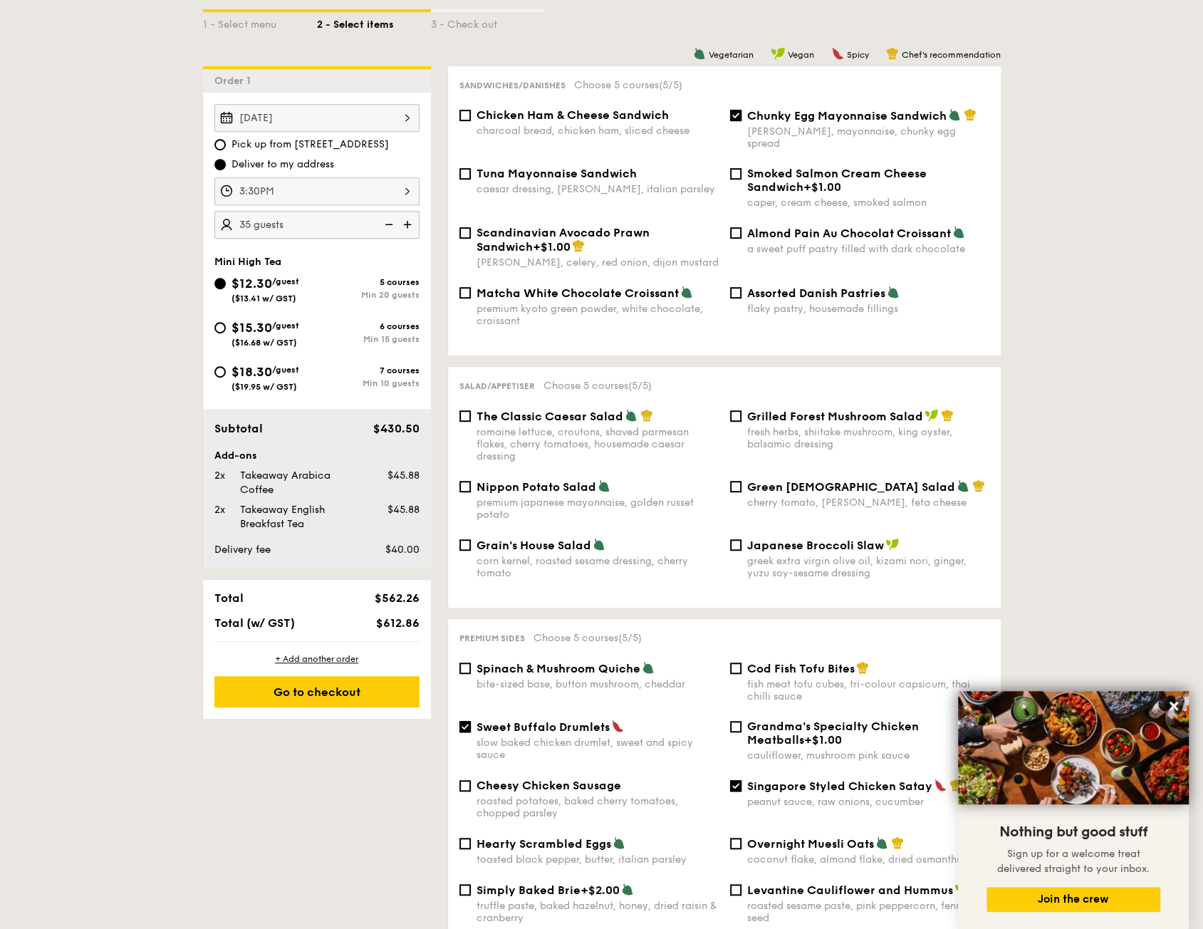
click at [0, 0] on div "$45.88" at bounding box center [0, 0] width 0 height 0
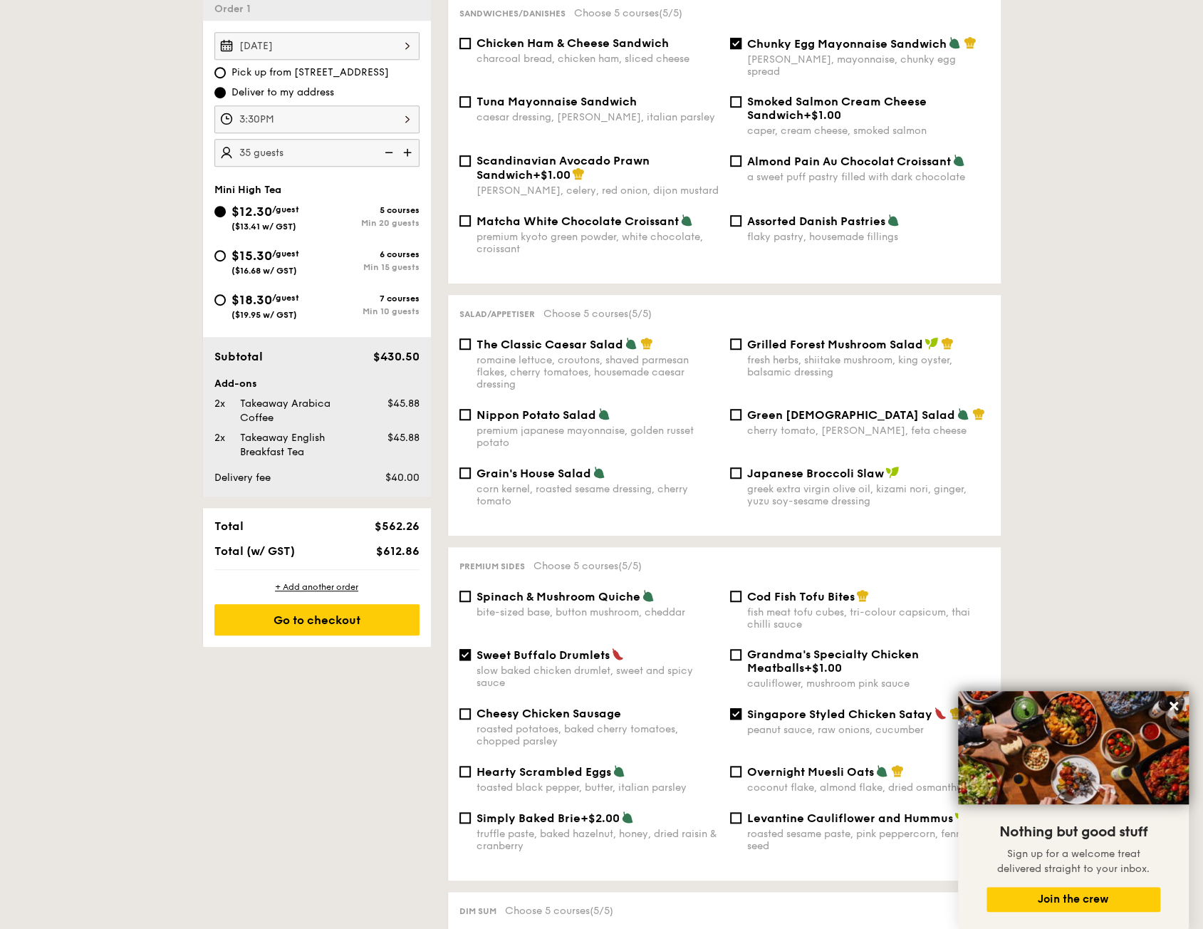
scroll to position [435, 0]
click at [410, 147] on img at bounding box center [408, 153] width 21 height 27
type input "40 guests"
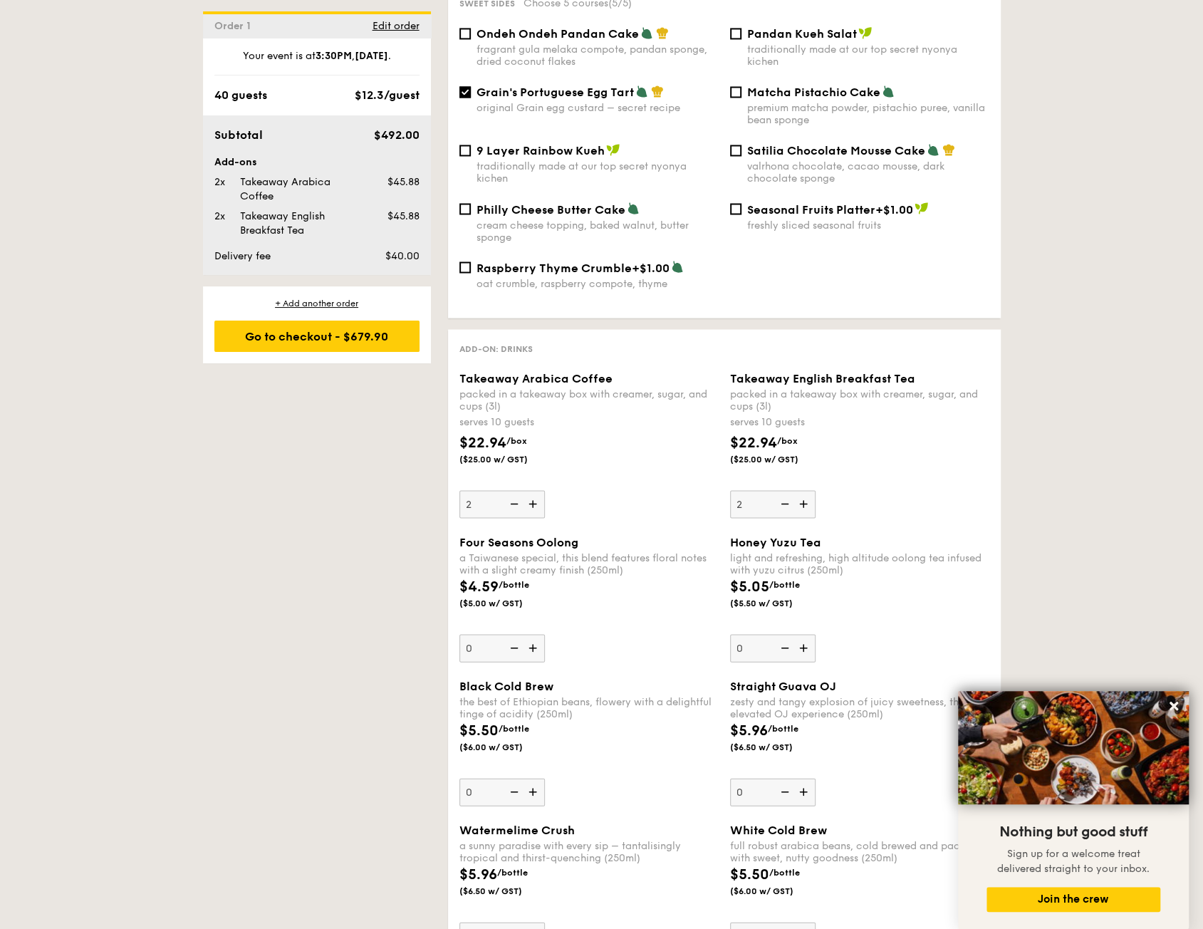
scroll to position [1646, 0]
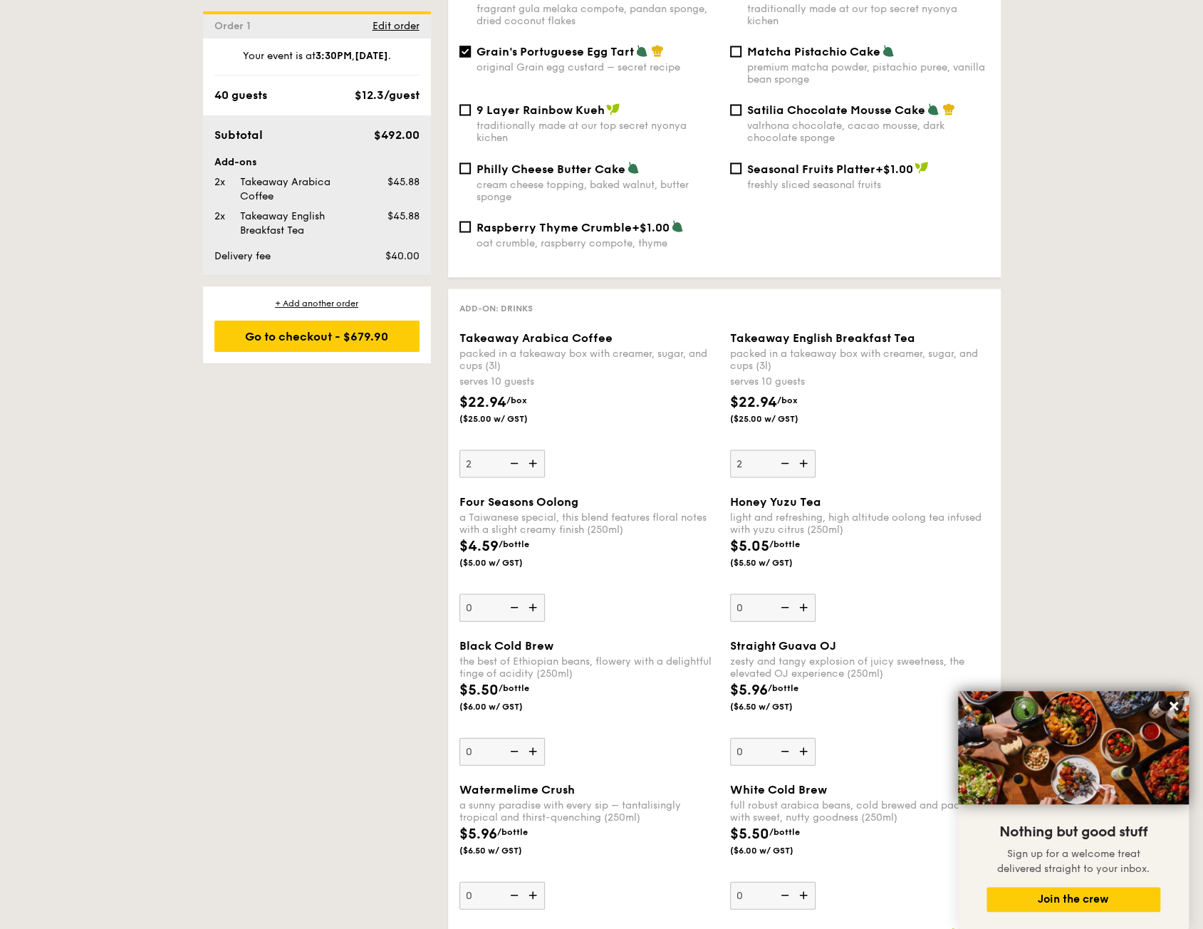
click at [513, 467] on img at bounding box center [512, 462] width 21 height 27
click at [513, 467] on input "2" at bounding box center [501, 463] width 85 height 28
click at [515, 465] on img at bounding box center [512, 462] width 21 height 27
click at [515, 465] on input "1" at bounding box center [501, 463] width 85 height 28
type input "0"
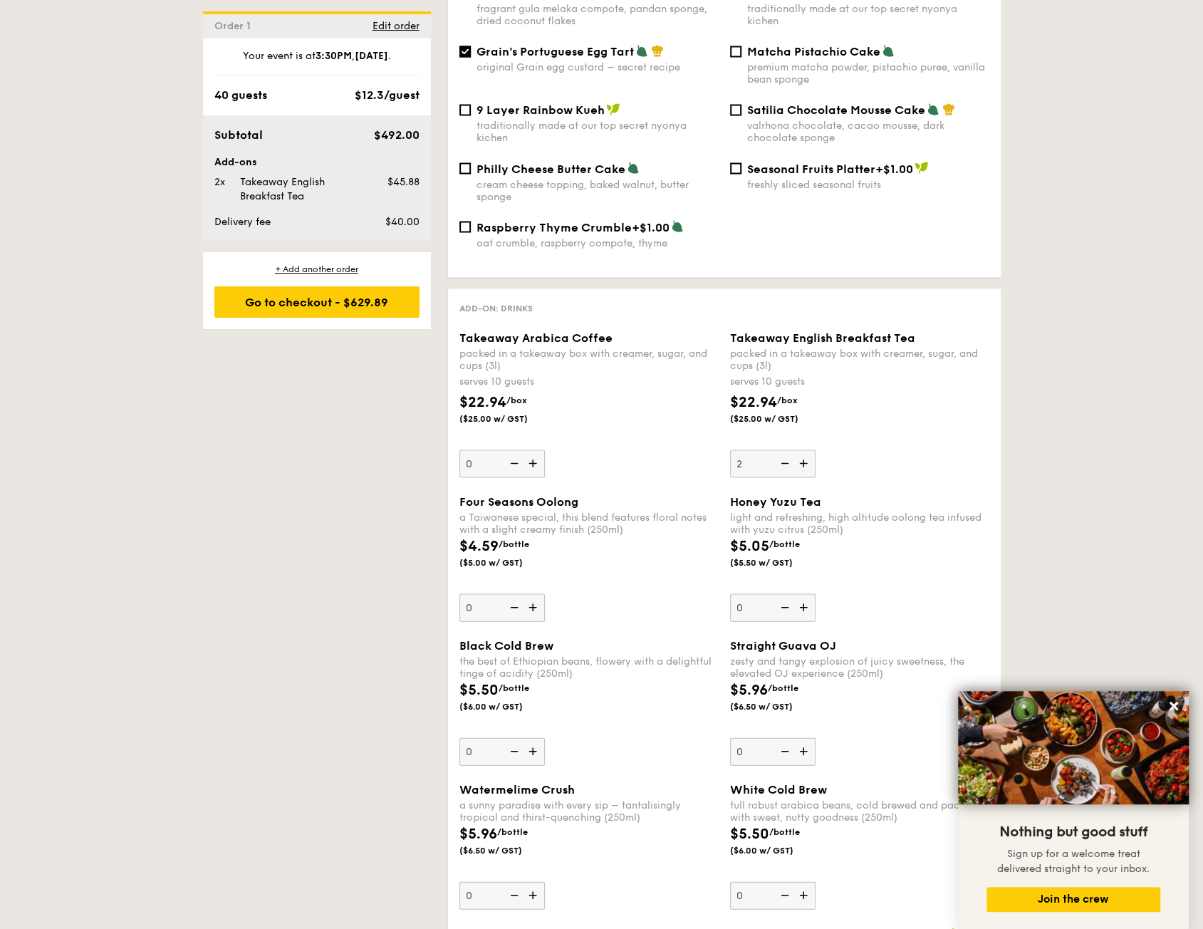
click at [787, 465] on img at bounding box center [783, 462] width 21 height 27
click at [787, 465] on input "2" at bounding box center [772, 463] width 85 height 28
click at [788, 464] on img at bounding box center [783, 462] width 21 height 27
click at [788, 464] on input "1" at bounding box center [772, 463] width 85 height 28
type input "0"
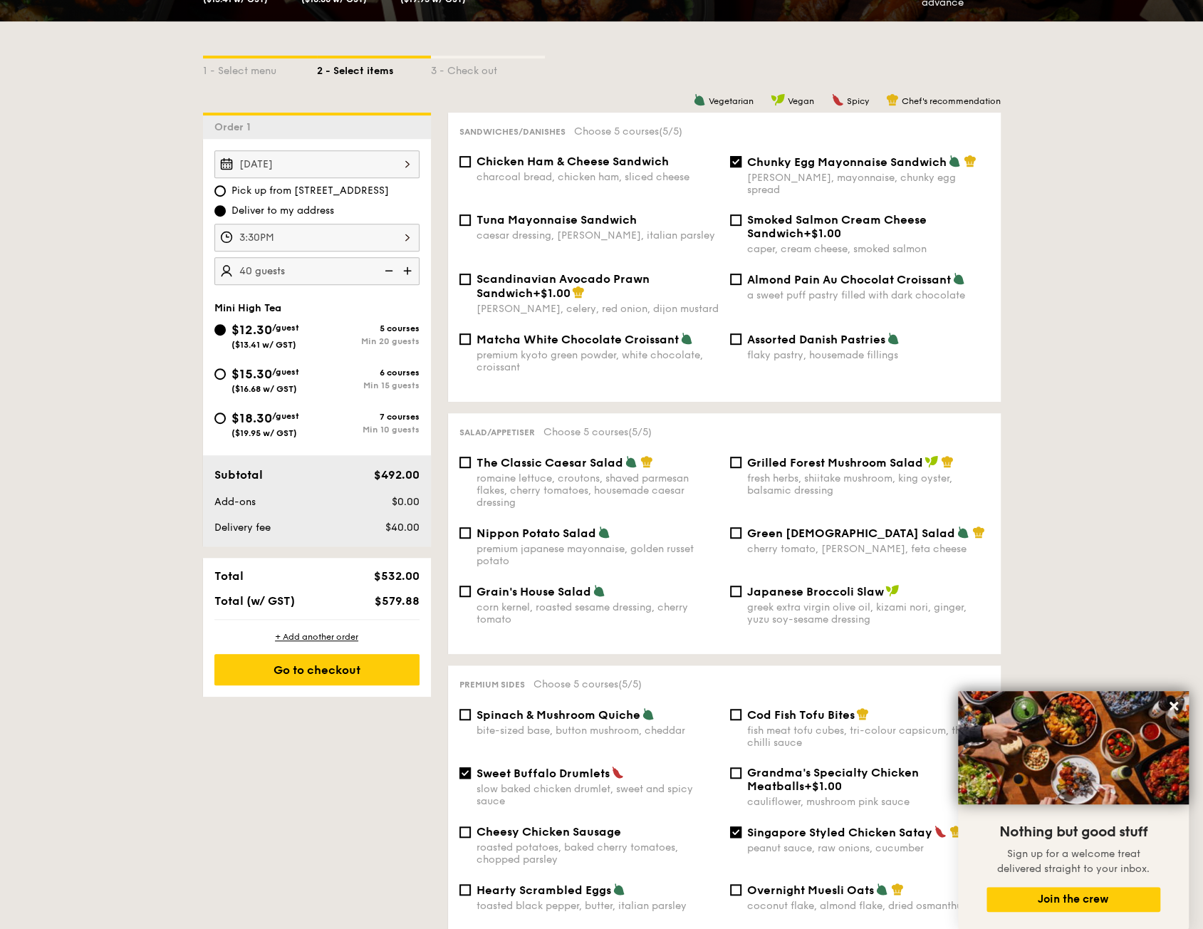
scroll to position [222, 0]
